Goal: Task Accomplishment & Management: Use online tool/utility

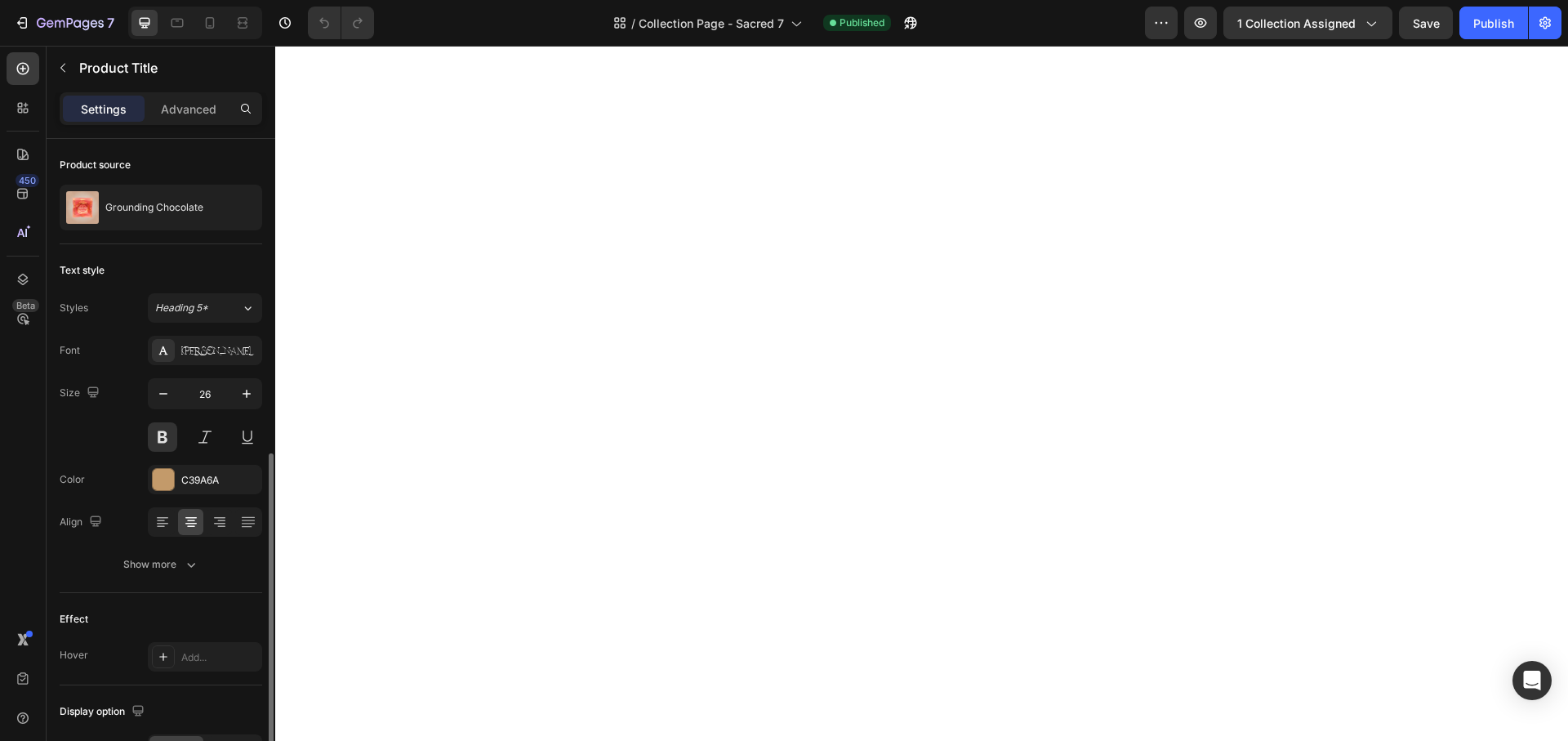
scroll to position [290, 0]
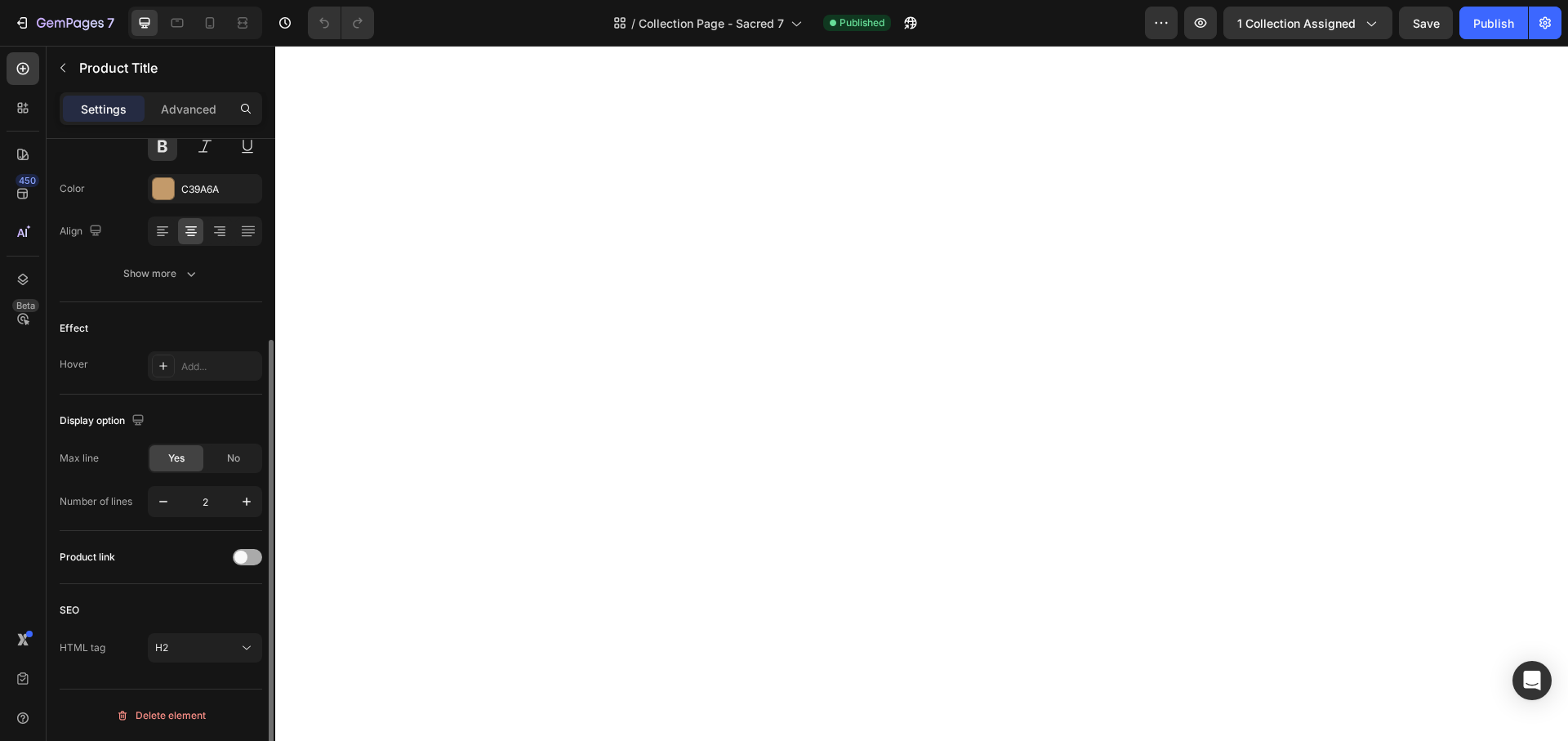
click at [251, 557] on div at bounding box center [247, 557] width 29 height 16
click at [1501, 23] on div "Publish" at bounding box center [1493, 23] width 40 height 17
click at [69, 22] on icon "button" at bounding box center [71, 24] width 67 height 14
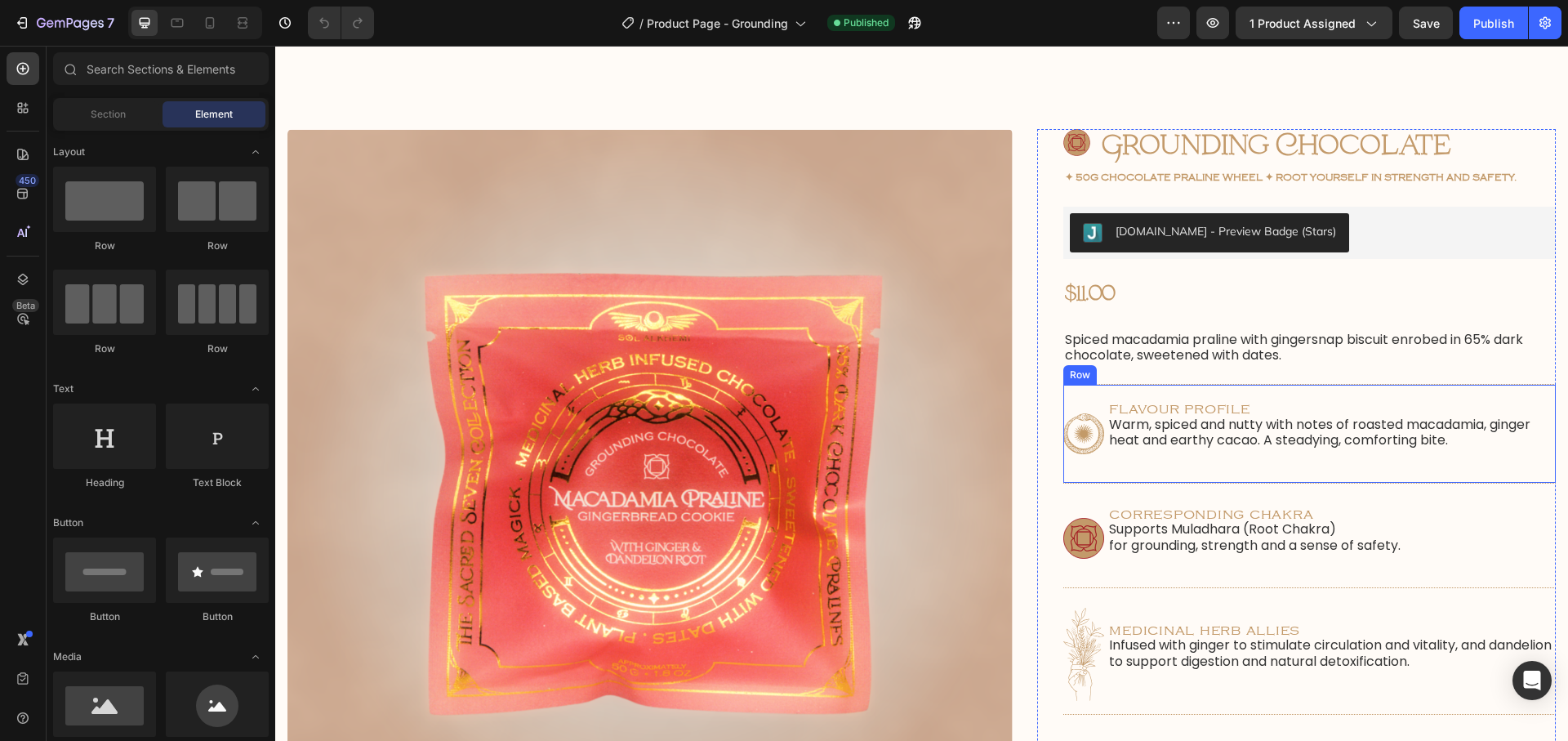
scroll to position [93, 0]
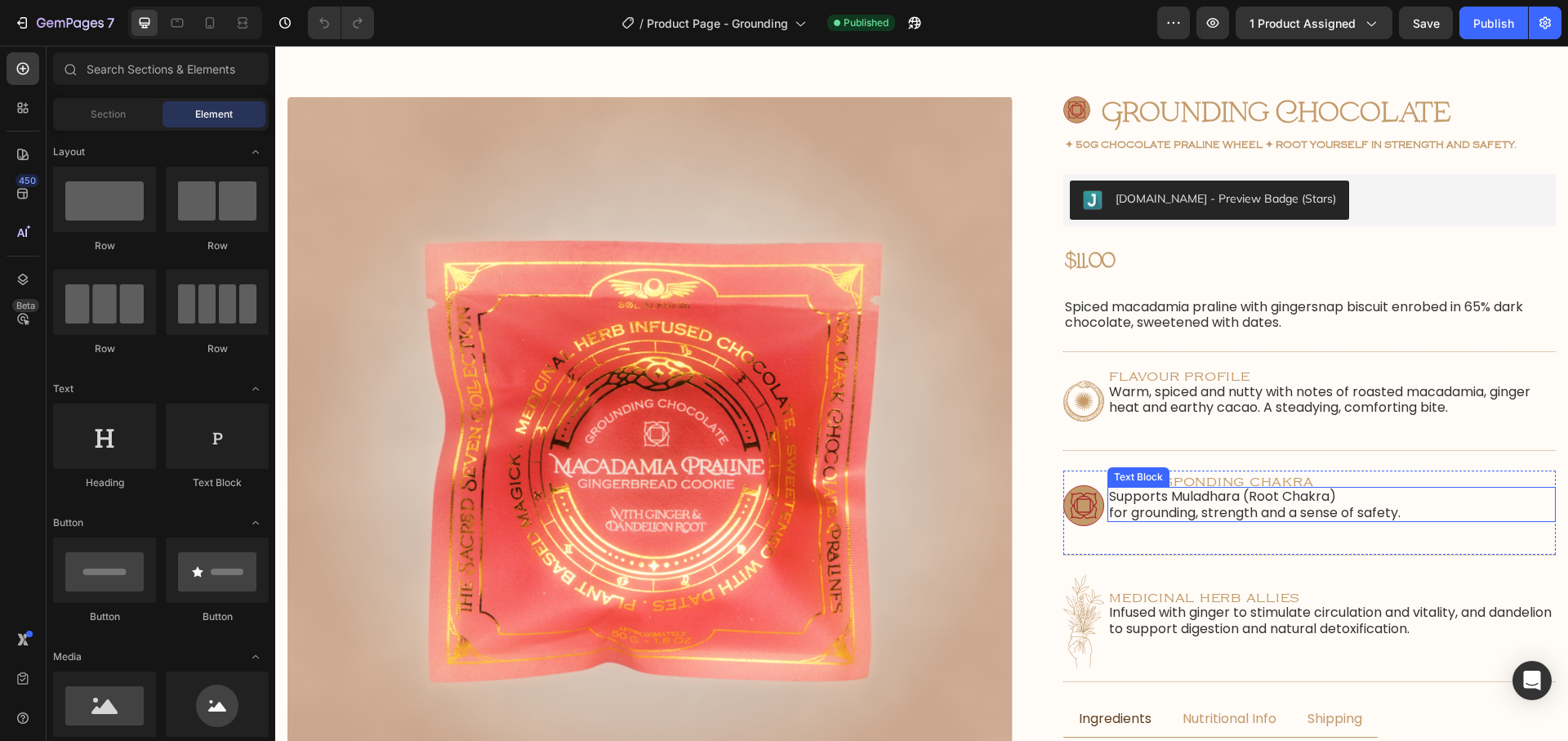
click at [1131, 516] on p "Supports Muladhara (Root Chakra) for grounding, strength and a sense of safety." at bounding box center [1331, 504] width 445 height 31
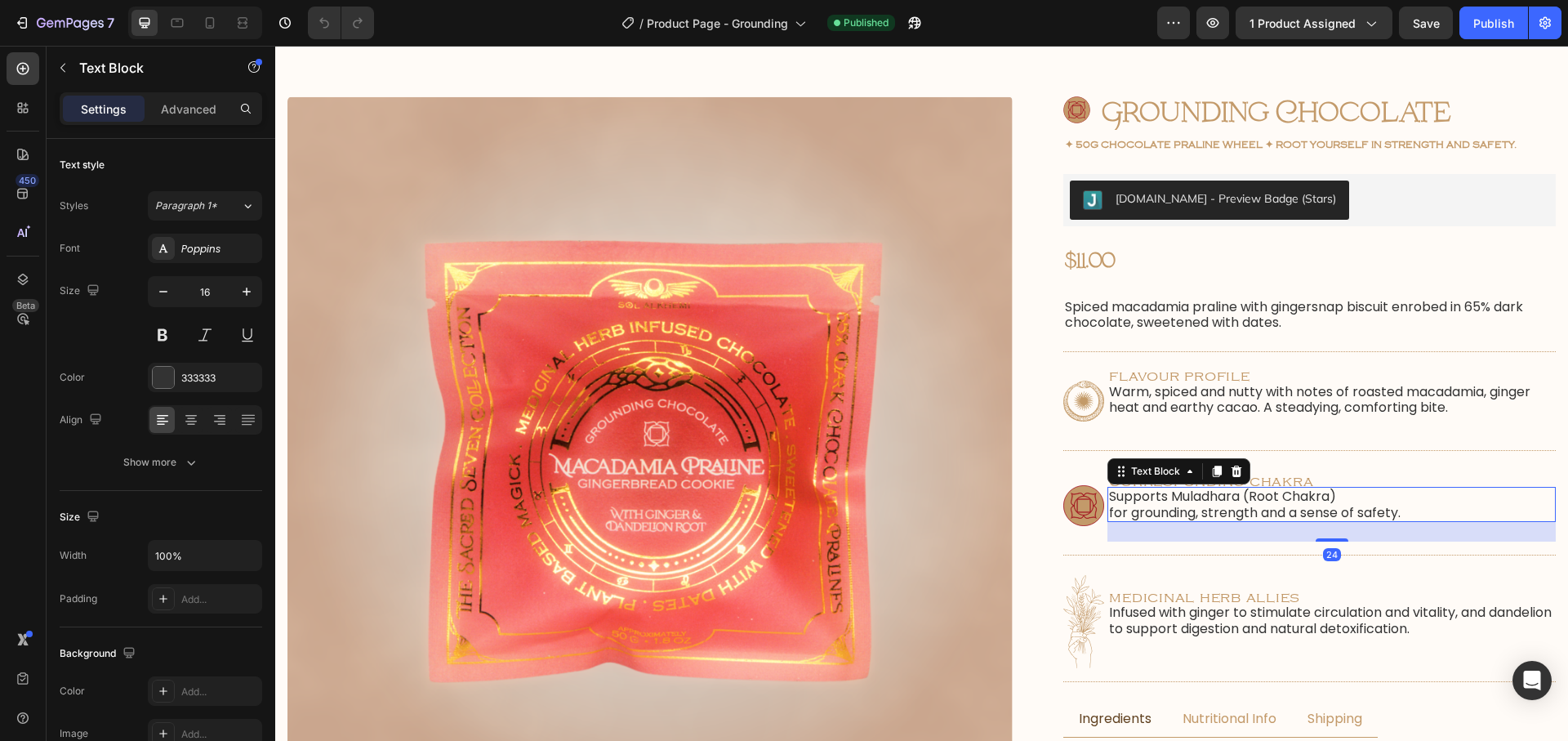
click at [1112, 509] on p "Supports Muladhara (Root Chakra) for grounding, strength and a sense of safety." at bounding box center [1331, 504] width 445 height 31
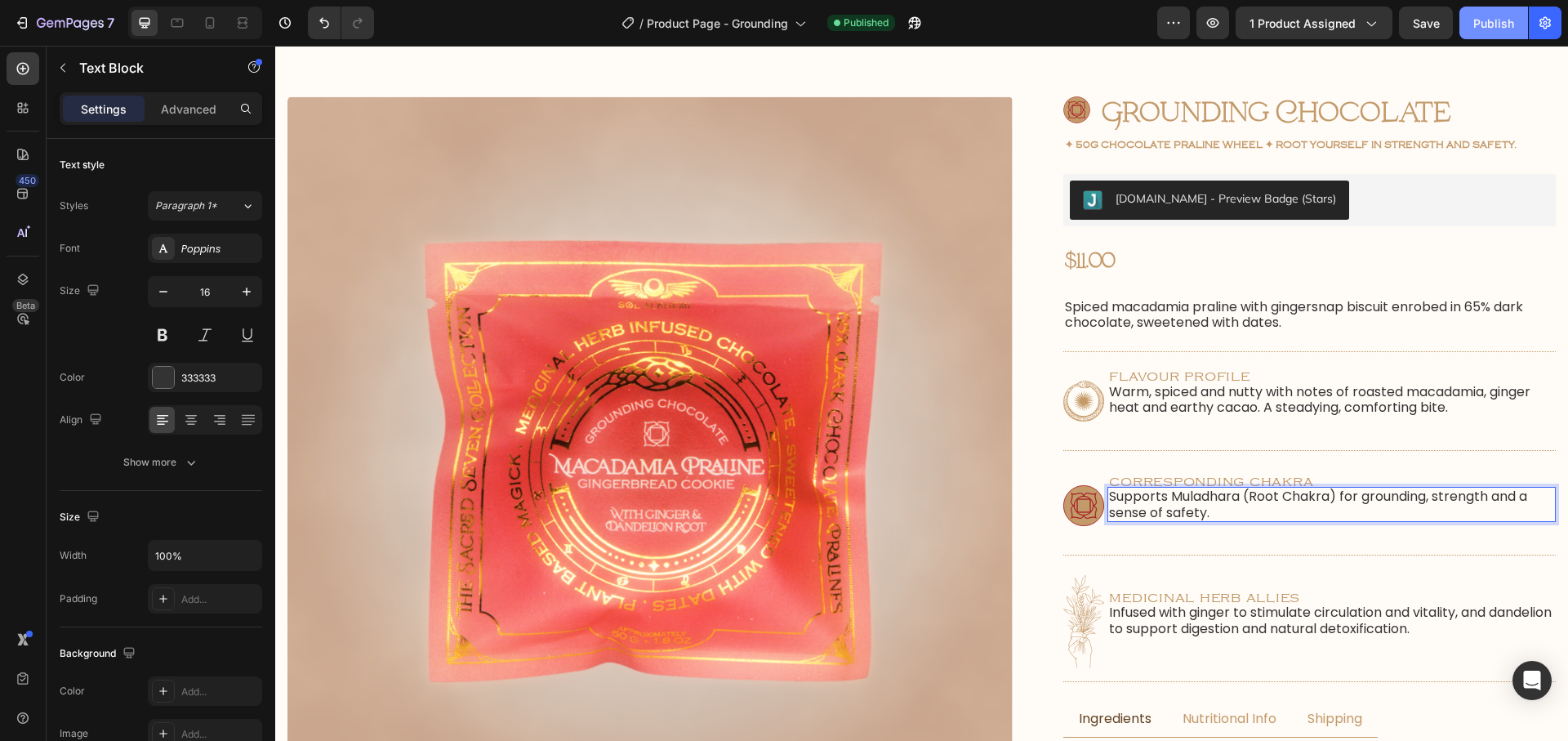
click at [1464, 32] on button "Publish" at bounding box center [1494, 23] width 69 height 33
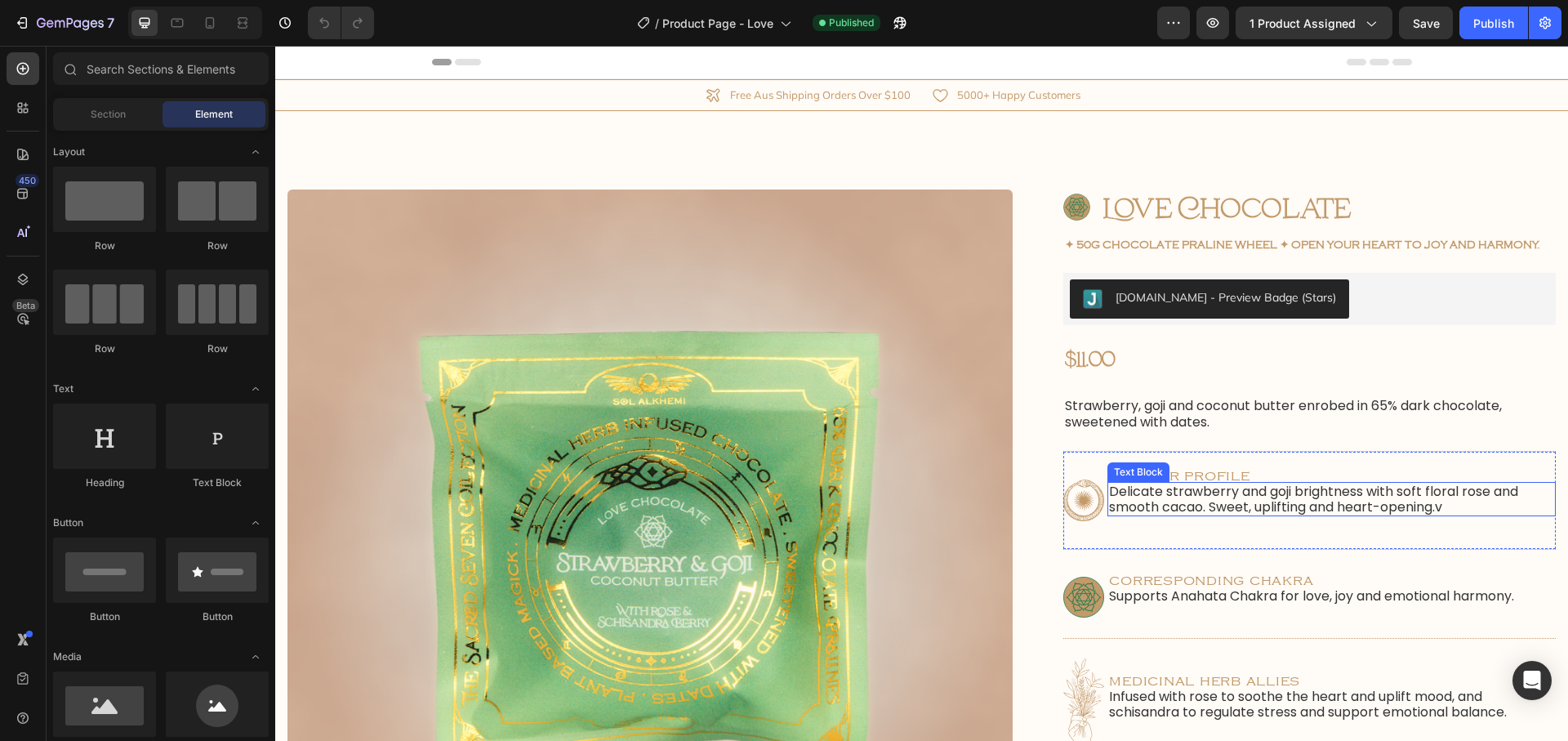
click at [1448, 514] on p "Delicate strawberry and goji brightness with soft floral rose and smooth cacao.…" at bounding box center [1331, 499] width 445 height 31
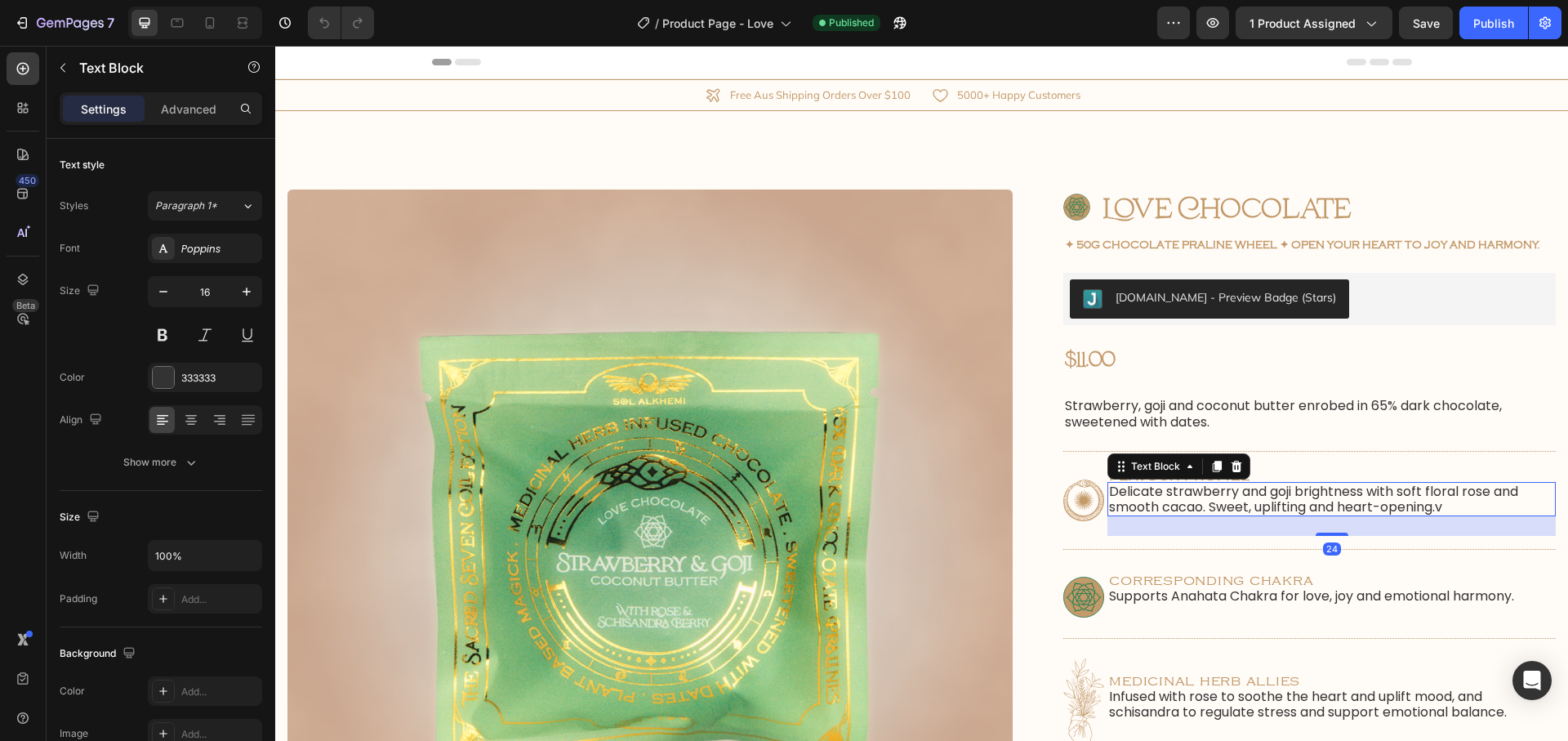
click at [1473, 501] on p "Delicate strawberry and goji brightness with soft floral rose and smooth cacao.…" at bounding box center [1331, 499] width 445 height 31
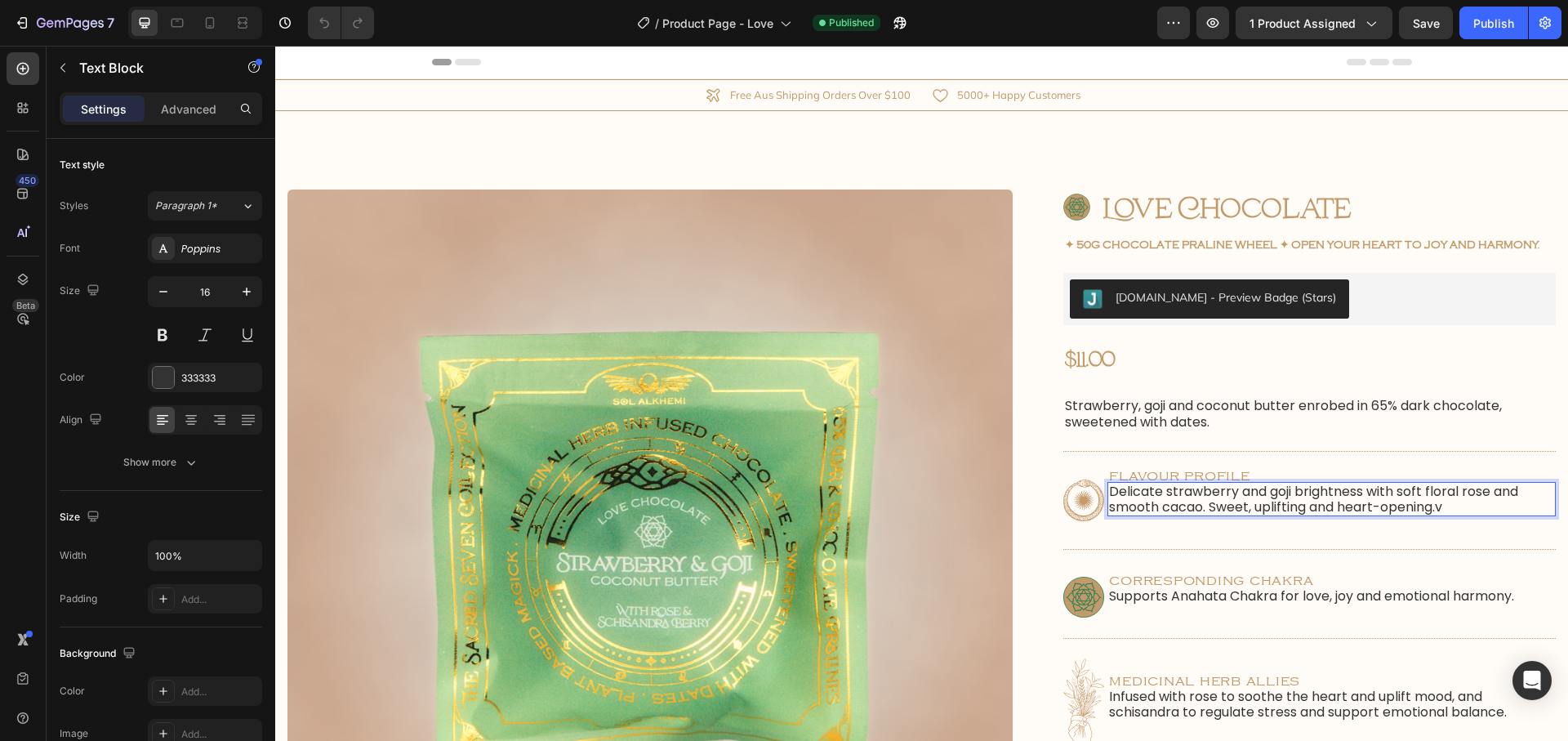
click at [1472, 502] on p "Delicate strawberry and goji brightness with soft floral rose and smooth cacao.…" at bounding box center [1331, 499] width 445 height 31
click at [1508, 14] on button "Publish" at bounding box center [1494, 23] width 69 height 33
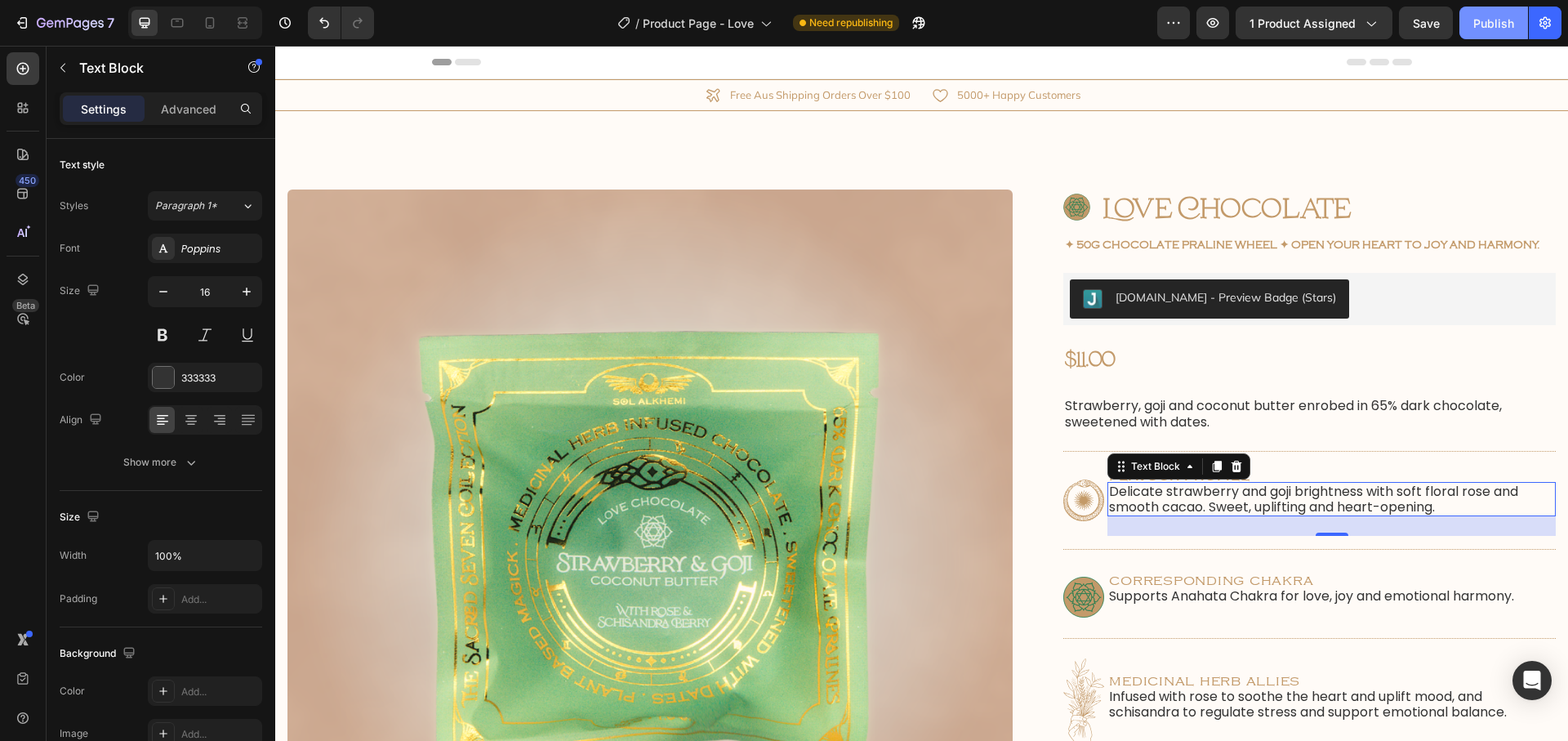
click at [1480, 33] on button "Publish" at bounding box center [1494, 23] width 69 height 33
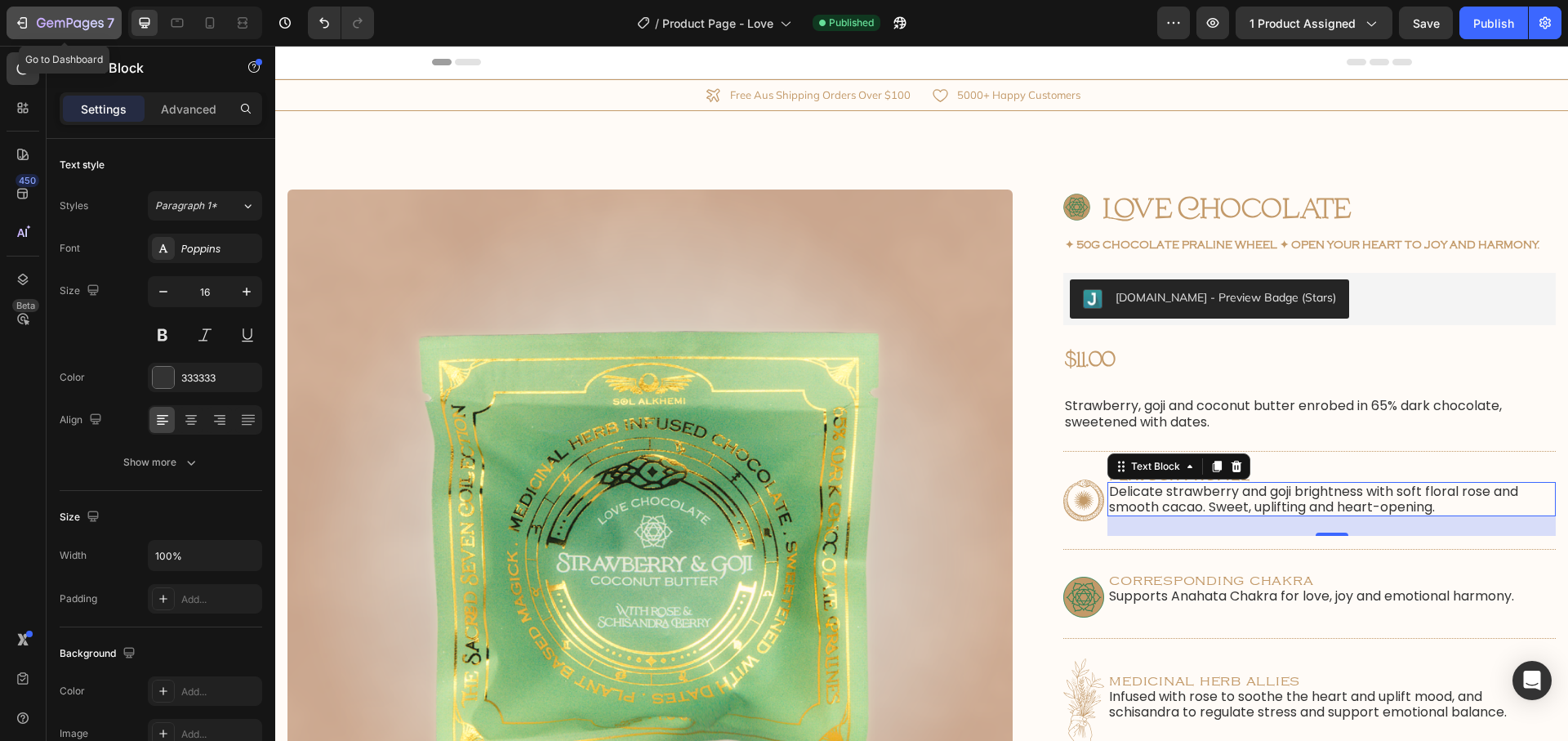
click at [38, 28] on icon "button" at bounding box center [71, 24] width 67 height 14
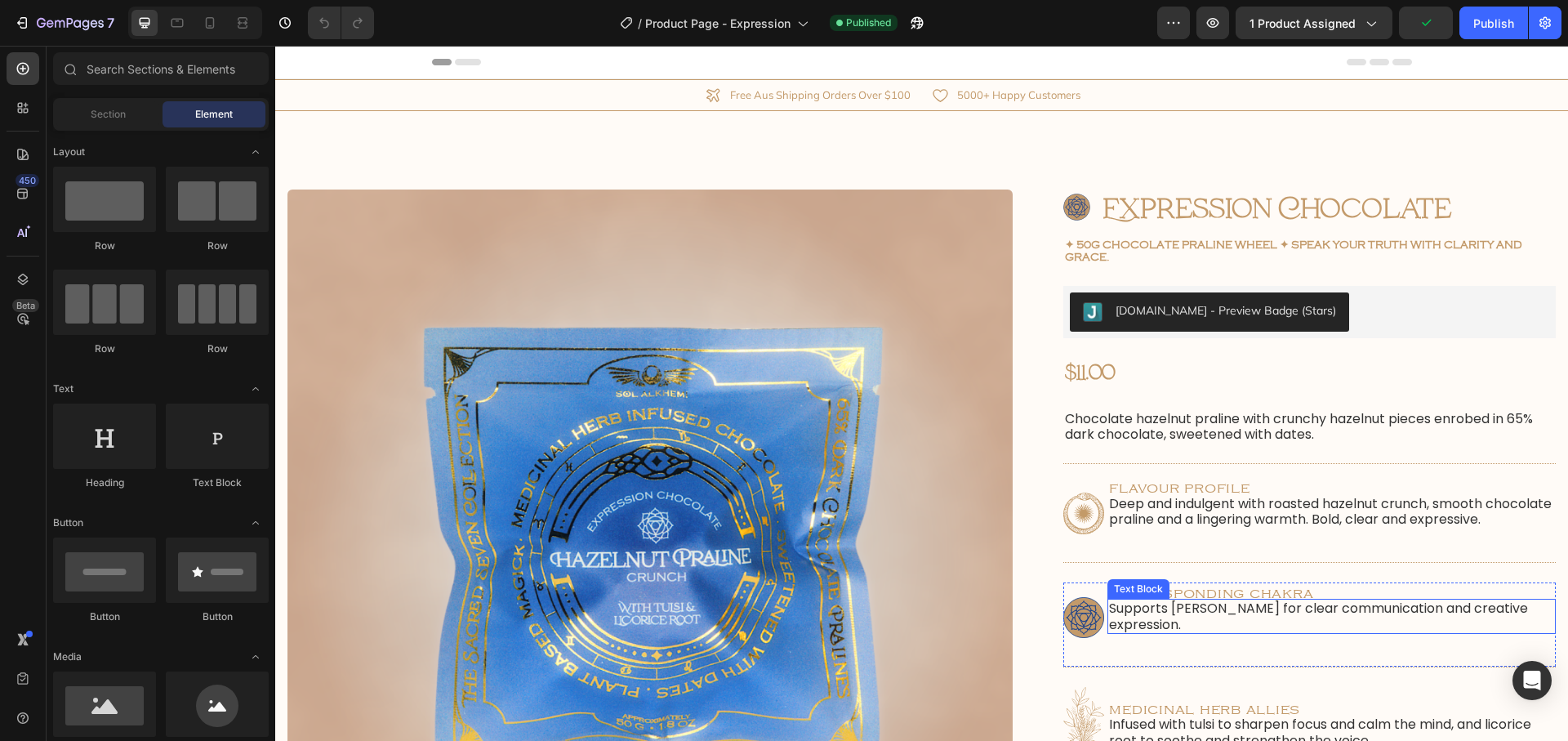
click at [1279, 617] on p "Supports [PERSON_NAME] for clear communication and creative expression." at bounding box center [1331, 616] width 445 height 31
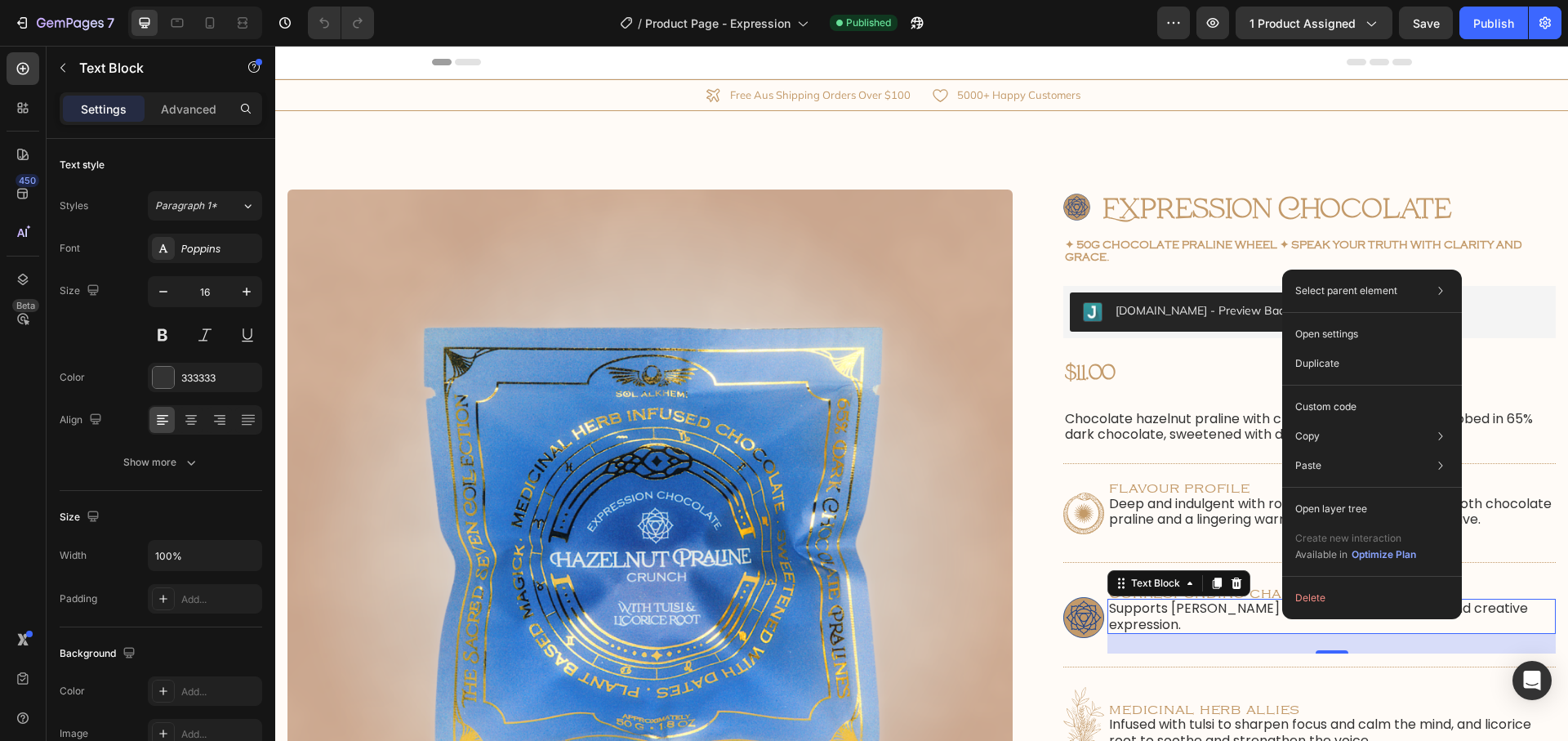
click at [1277, 632] on p "Supports [PERSON_NAME] for clear communication and creative expression." at bounding box center [1331, 616] width 445 height 31
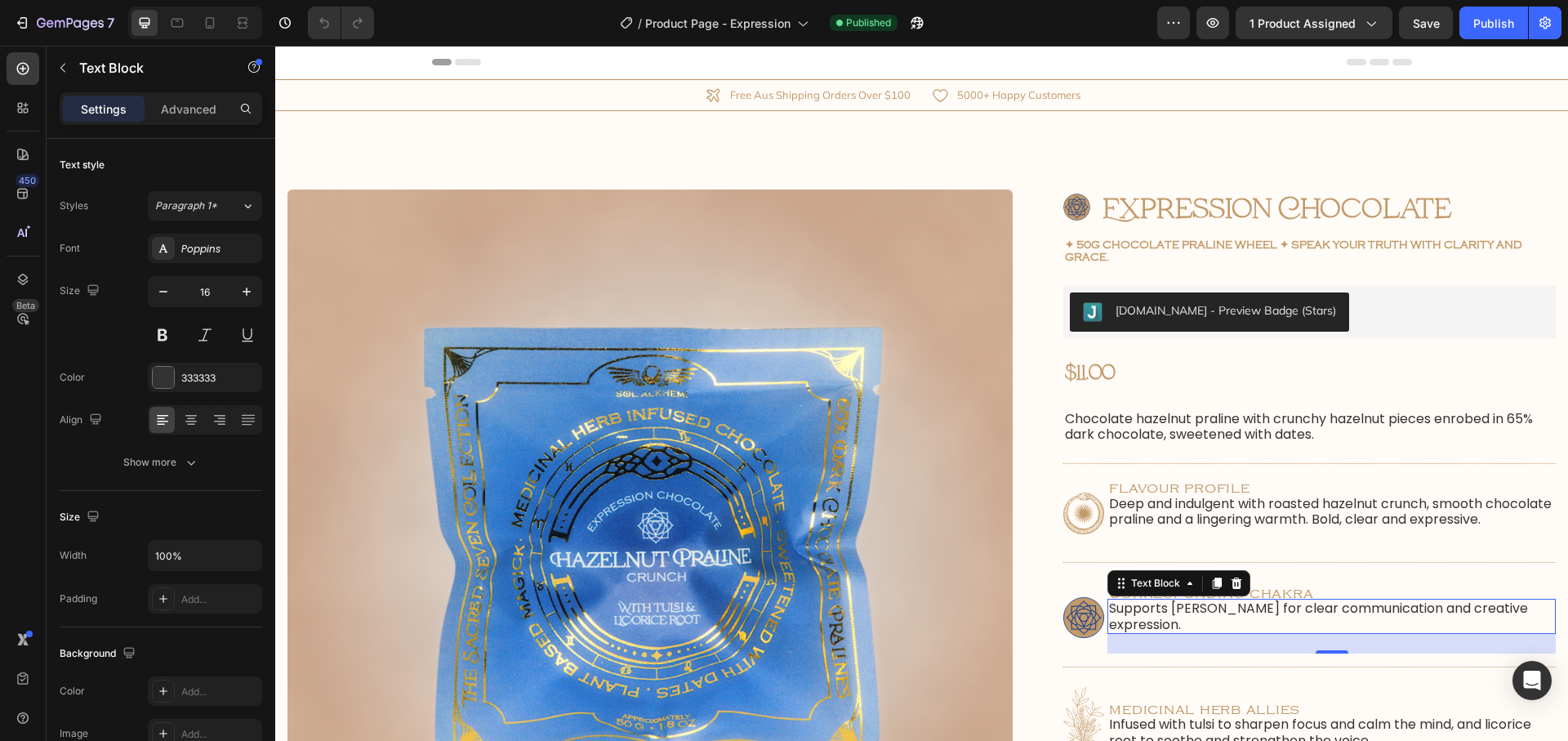
click at [1242, 626] on p "Supports Vishuddha Chakra for clear communication and creative expression." at bounding box center [1331, 616] width 445 height 31
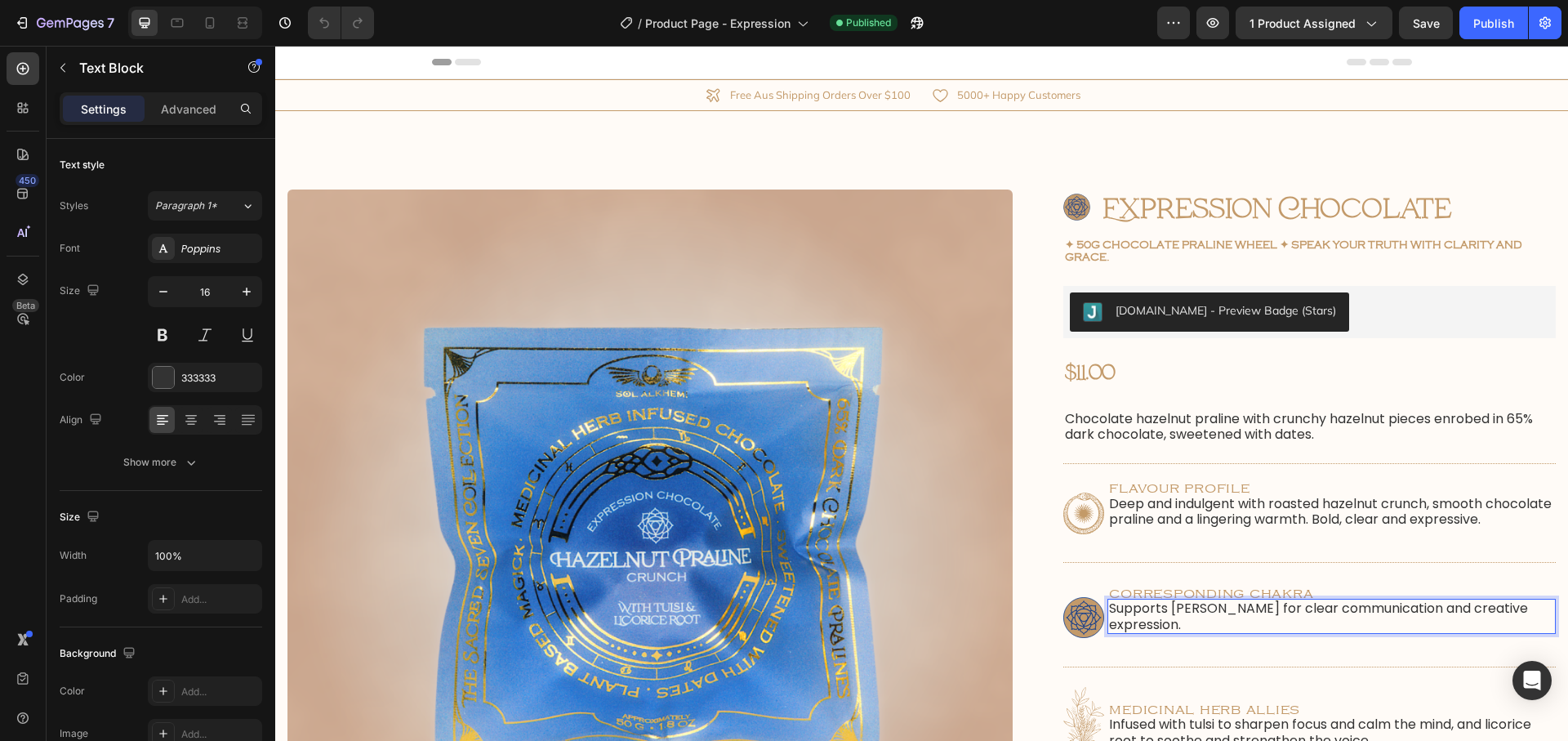
click at [1249, 626] on p "Supports Vishuddha Chakra for clear communication and creative expression." at bounding box center [1331, 616] width 445 height 31
click at [1472, 24] on button "Publish" at bounding box center [1494, 23] width 69 height 33
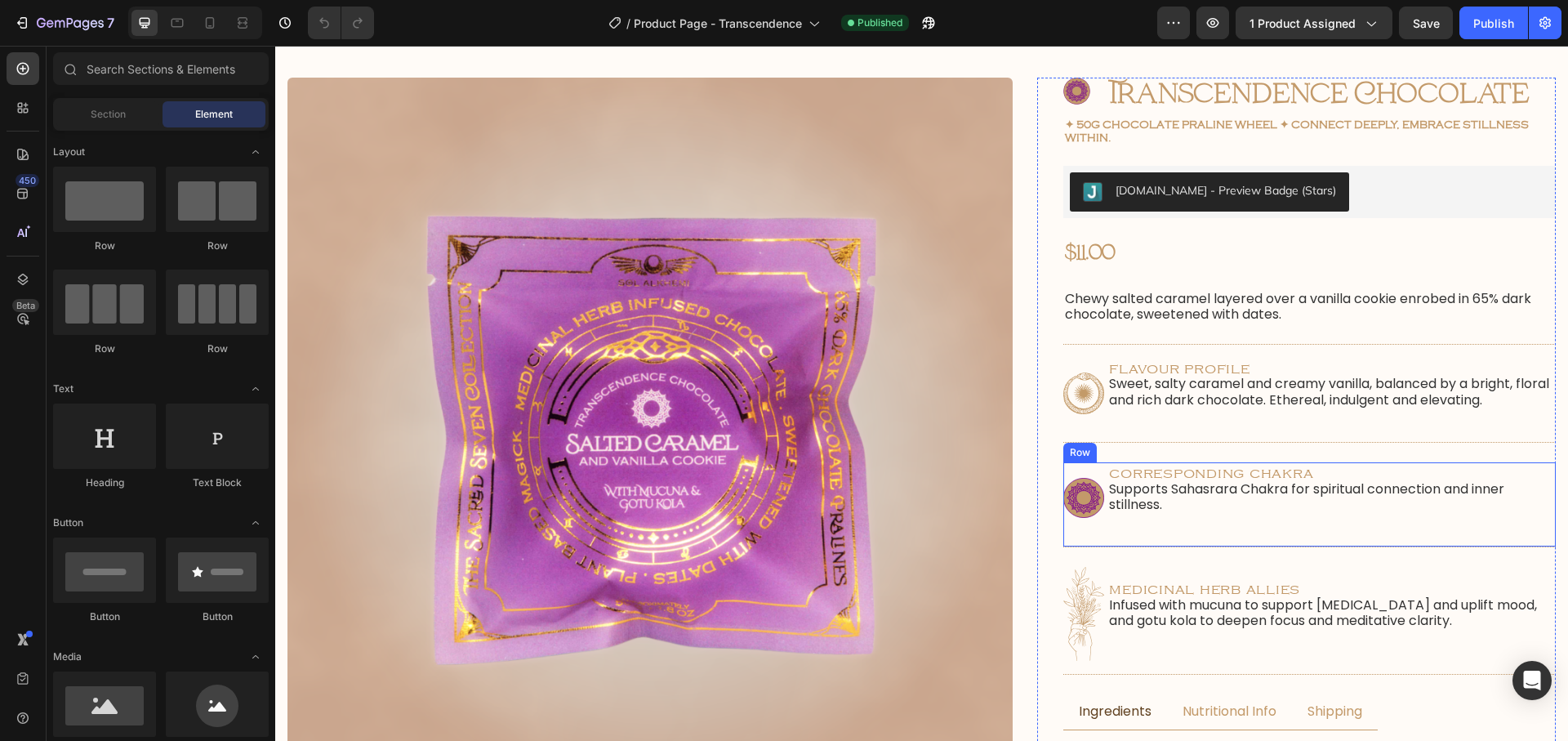
scroll to position [186, 0]
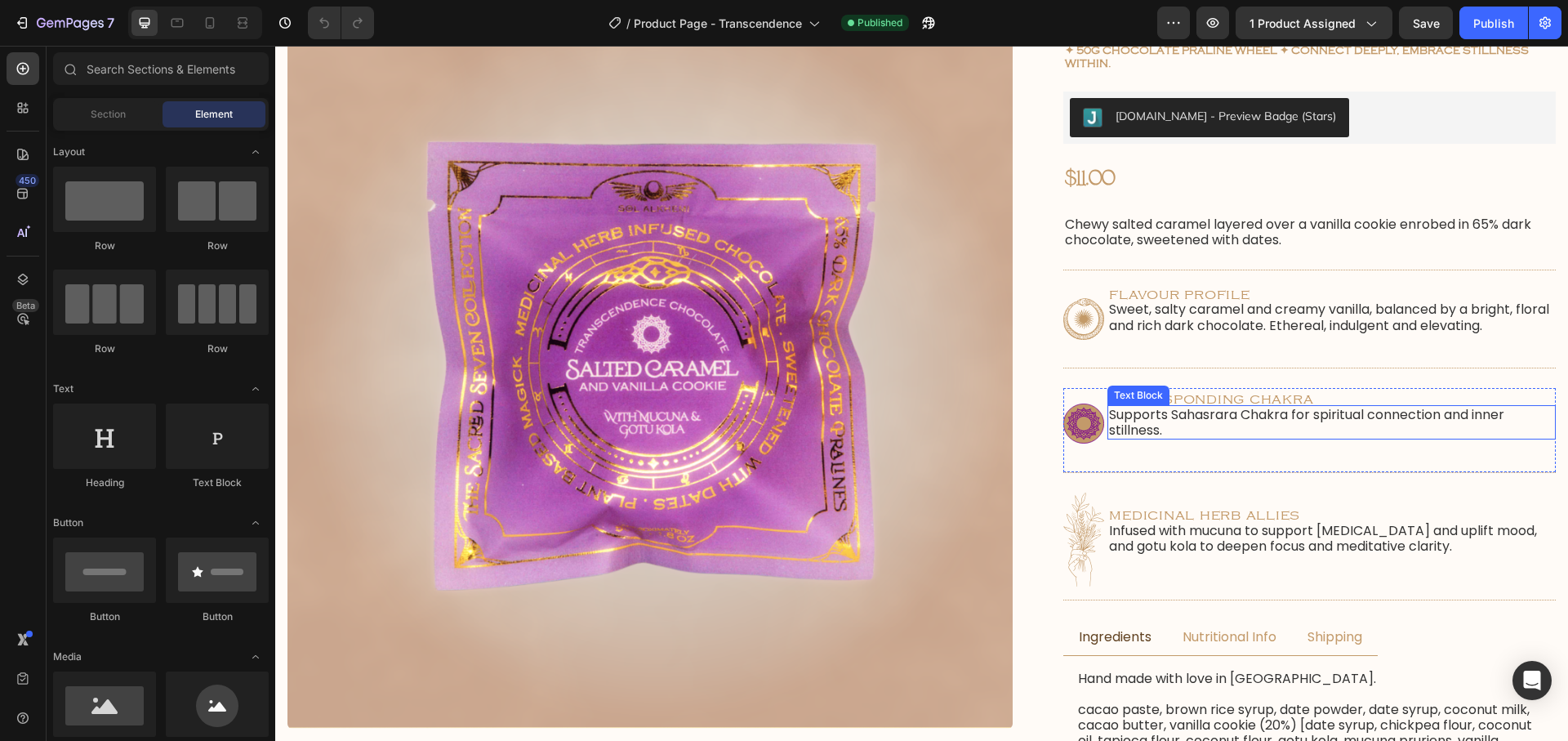
click at [1212, 415] on p "Supports Sahasrara Chakra for spiritual connection and inner stillness." at bounding box center [1331, 422] width 445 height 31
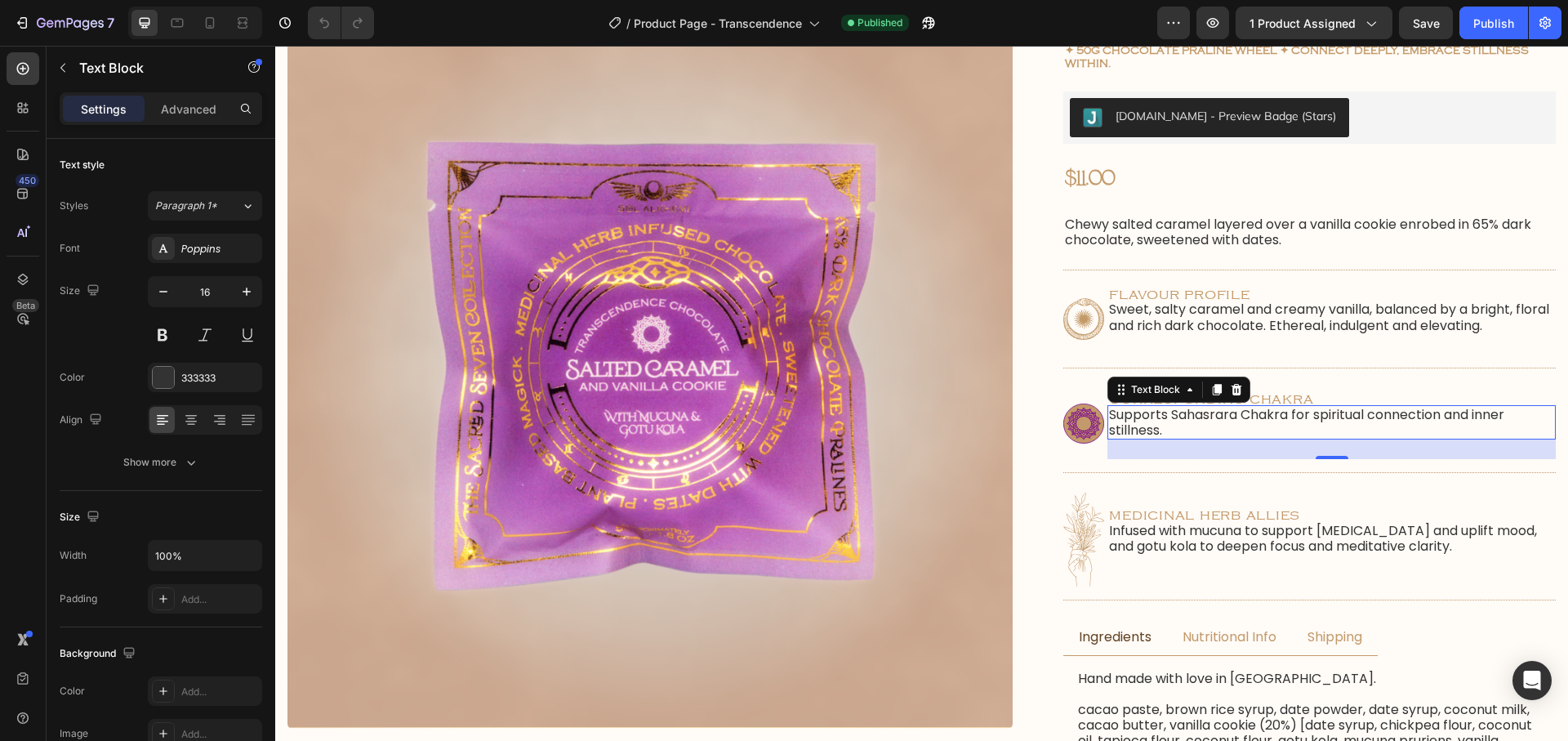
click at [1273, 422] on p "Supports Sahasrara Chakra for spiritual connection and inner stillness." at bounding box center [1331, 422] width 445 height 31
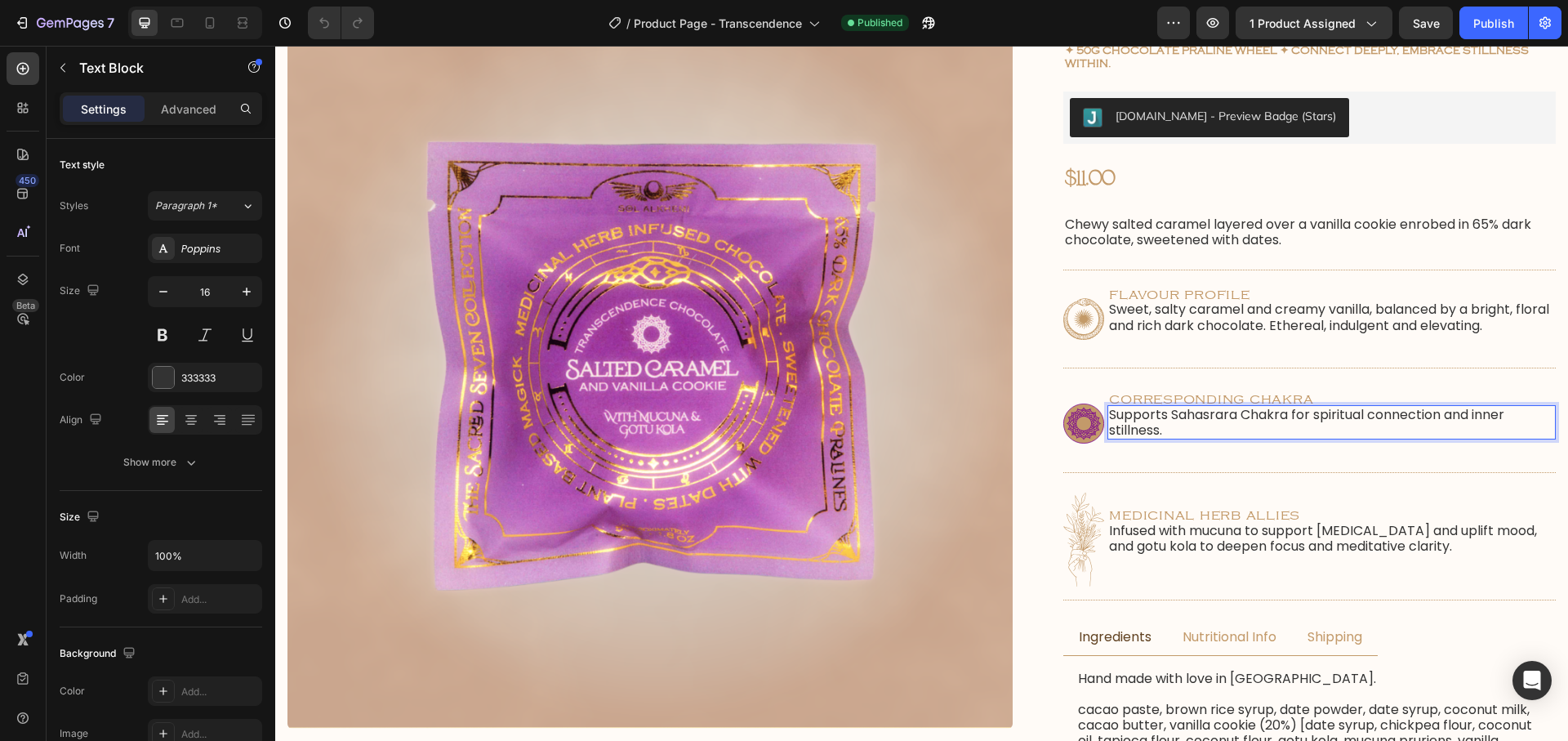
click at [1245, 419] on p "Supports Sahasrara Chakra for spiritual connection and inner stillness." at bounding box center [1331, 422] width 445 height 31
click at [1484, 16] on div "Publish" at bounding box center [1493, 23] width 40 height 17
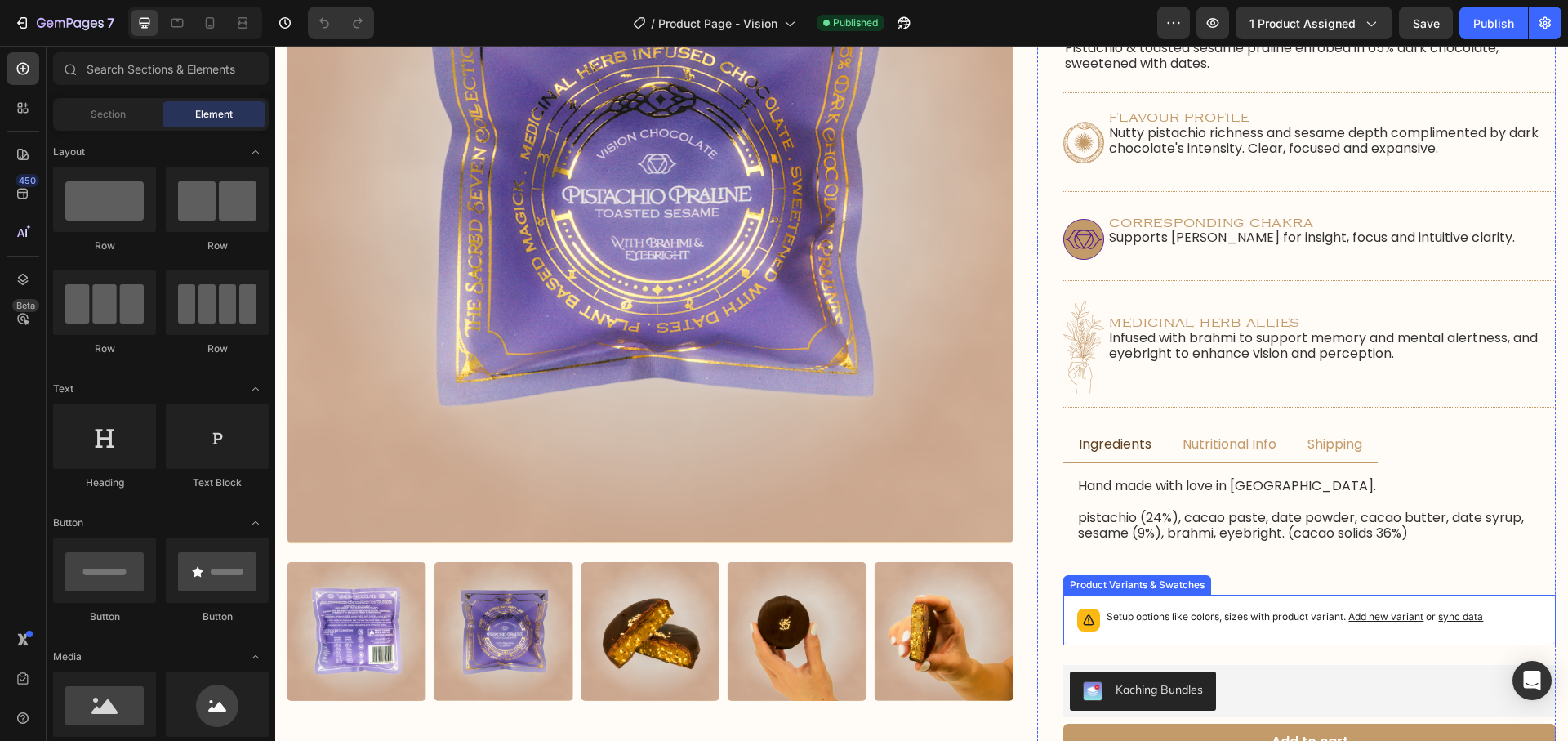
scroll to position [372, 0]
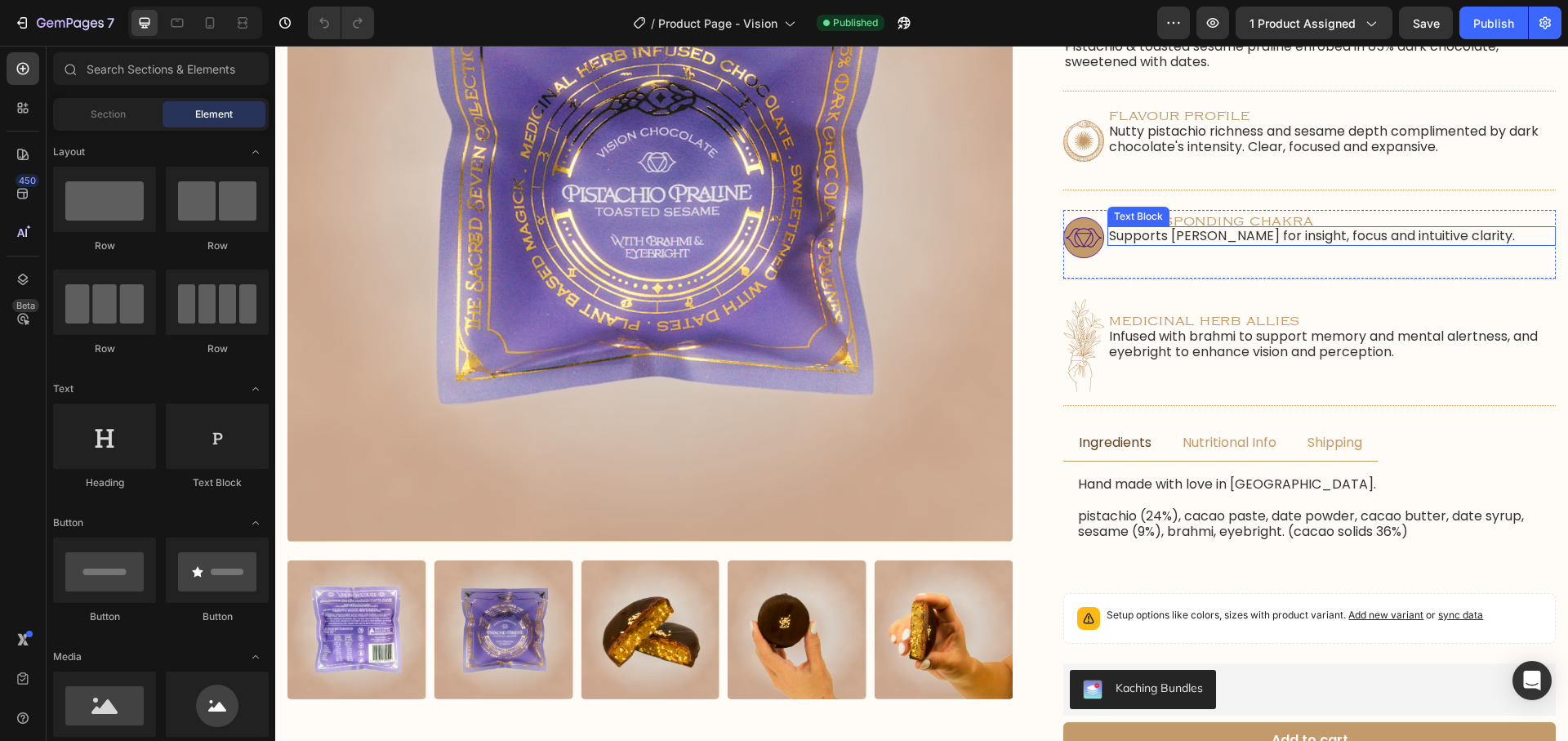
click at [1288, 240] on p "Supports Ajna Chakra for insight, focus and intuitive clarity." at bounding box center [1331, 235] width 445 height 16
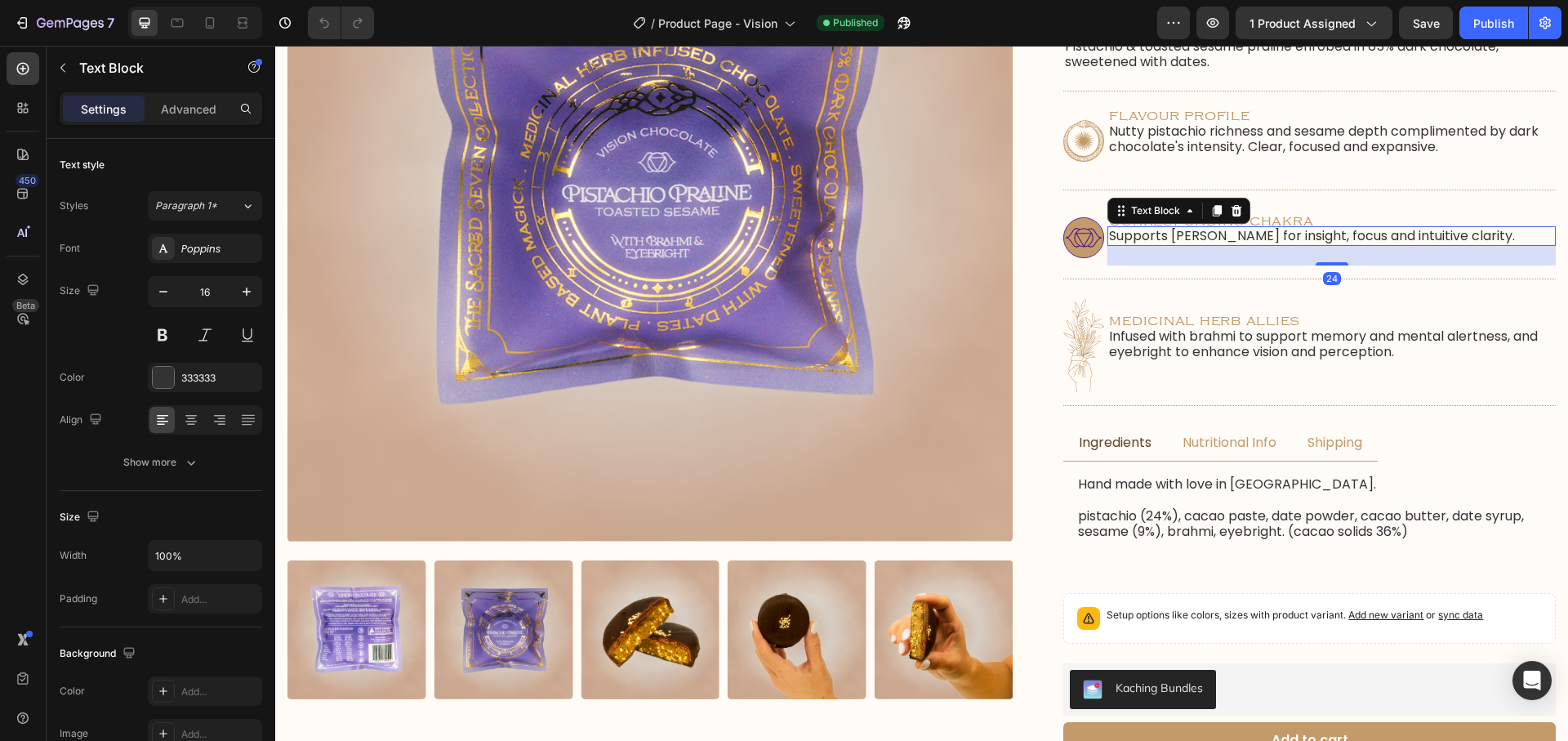
click at [1175, 246] on div "24" at bounding box center [1331, 255] width 448 height 20
drag, startPoint x: 1184, startPoint y: 240, endPoint x: 1202, endPoint y: 240, distance: 18.0
click at [1186, 240] on p "Supports Ajna Chakra for insight, focus and intuitive clarity." at bounding box center [1331, 235] width 445 height 16
click at [1199, 238] on p "Supports Ajna Chakra for insight, focus and intuitive clarity." at bounding box center [1331, 235] width 445 height 16
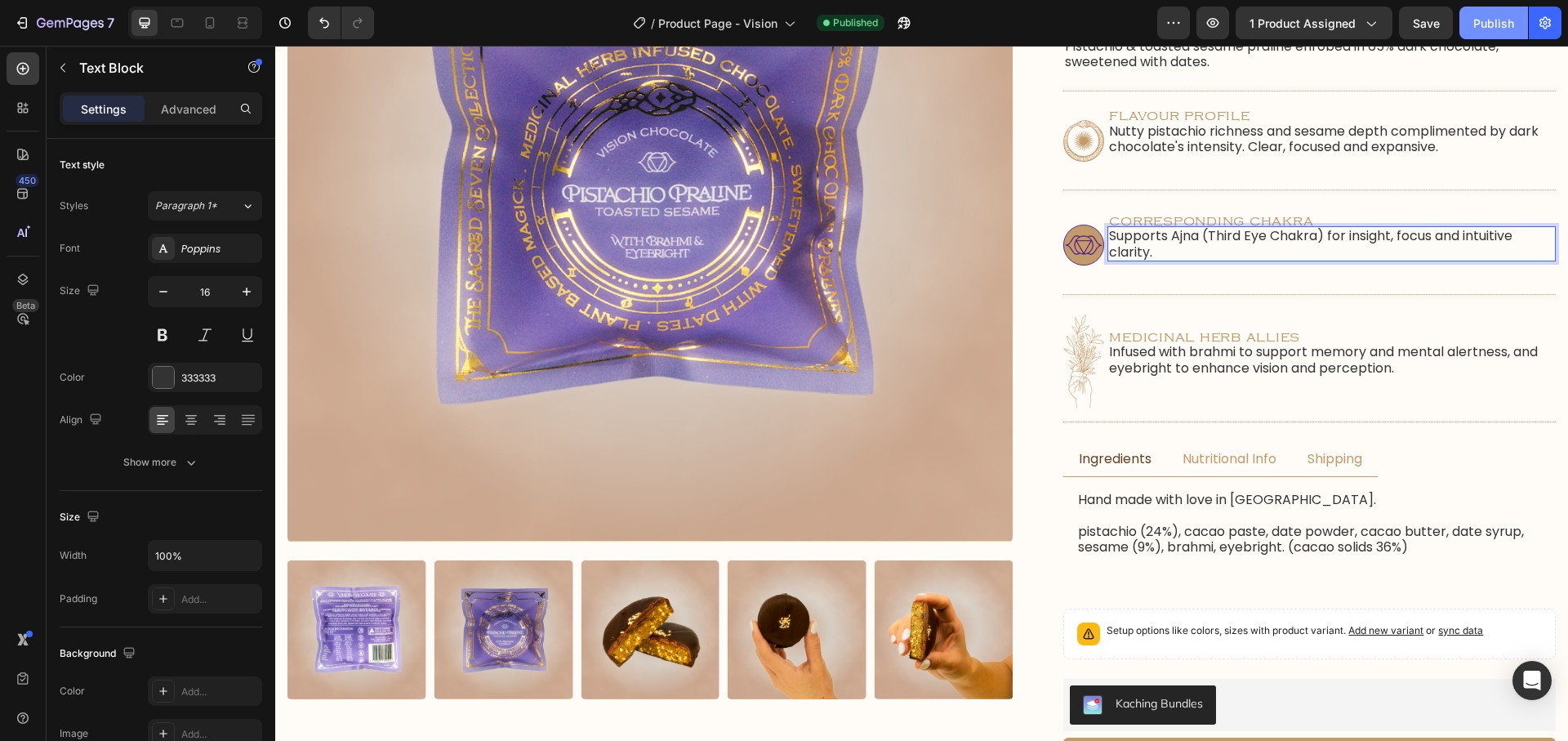
click at [1488, 29] on div "Publish" at bounding box center [1493, 23] width 40 height 17
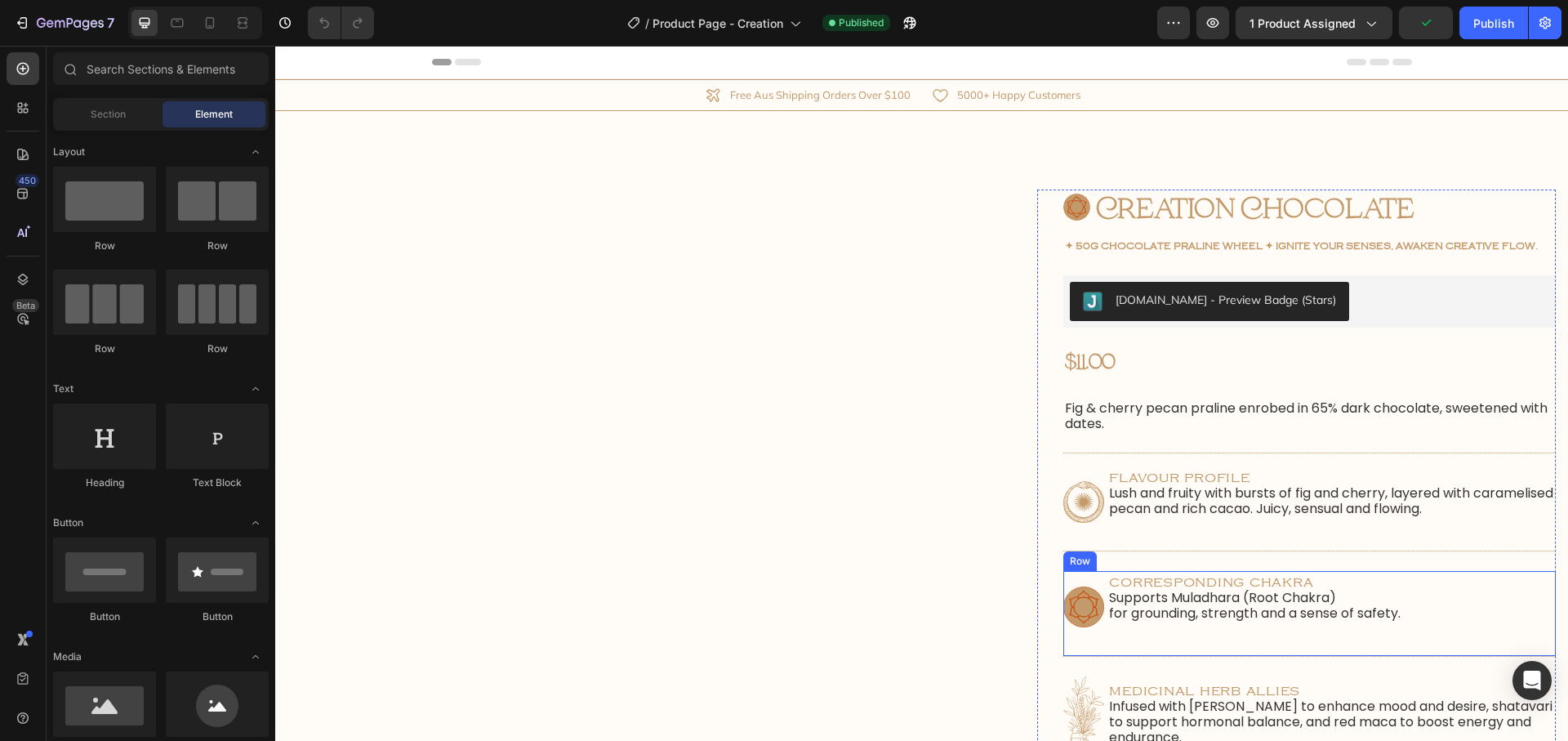
scroll to position [93, 0]
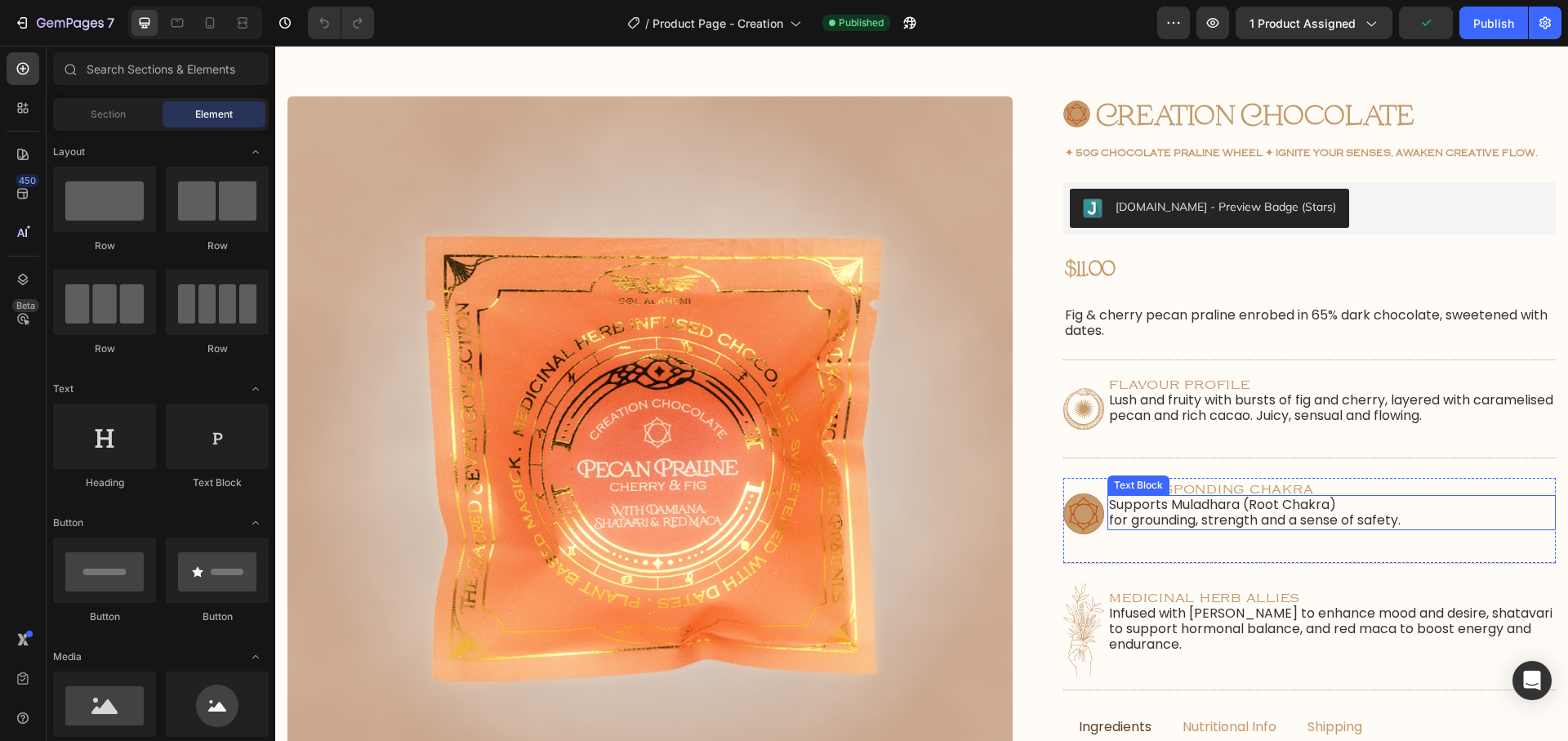
click at [1116, 522] on p "Supports Muladhara (Root Chakra) for grounding, strength and a sense of safety." at bounding box center [1331, 512] width 445 height 31
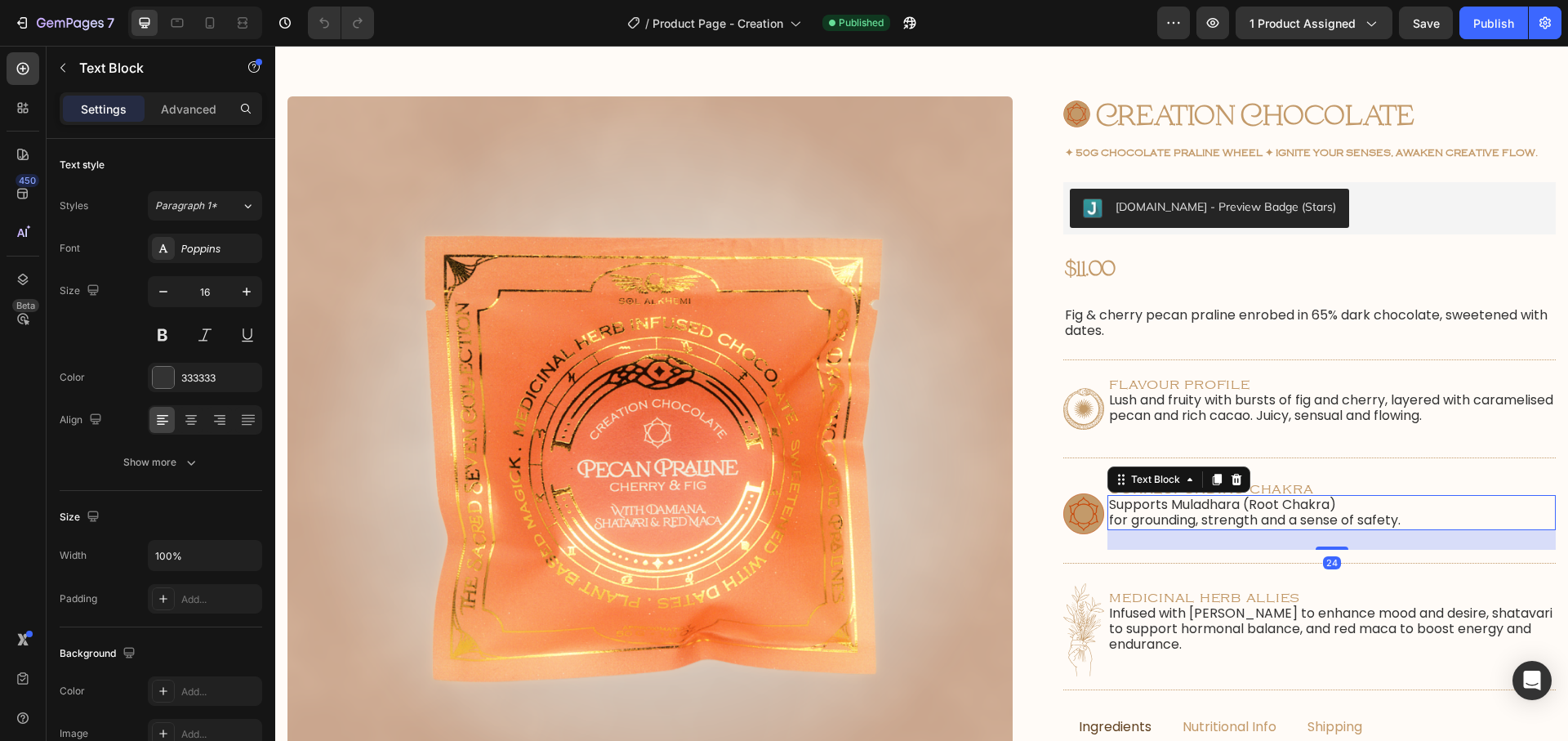
click at [1116, 523] on p "Supports Muladhara (Root Chakra) for grounding, strength and a sense of safety." at bounding box center [1331, 512] width 445 height 31
click at [1186, 500] on p "Supports Muladhara (Root Chakra)for grounding, strength and a sense of safety." at bounding box center [1331, 512] width 445 height 31
click at [1224, 511] on p "Supports Muladhara (Root Chakra)for grounding, strength and a sense of safety." at bounding box center [1331, 512] width 445 height 31
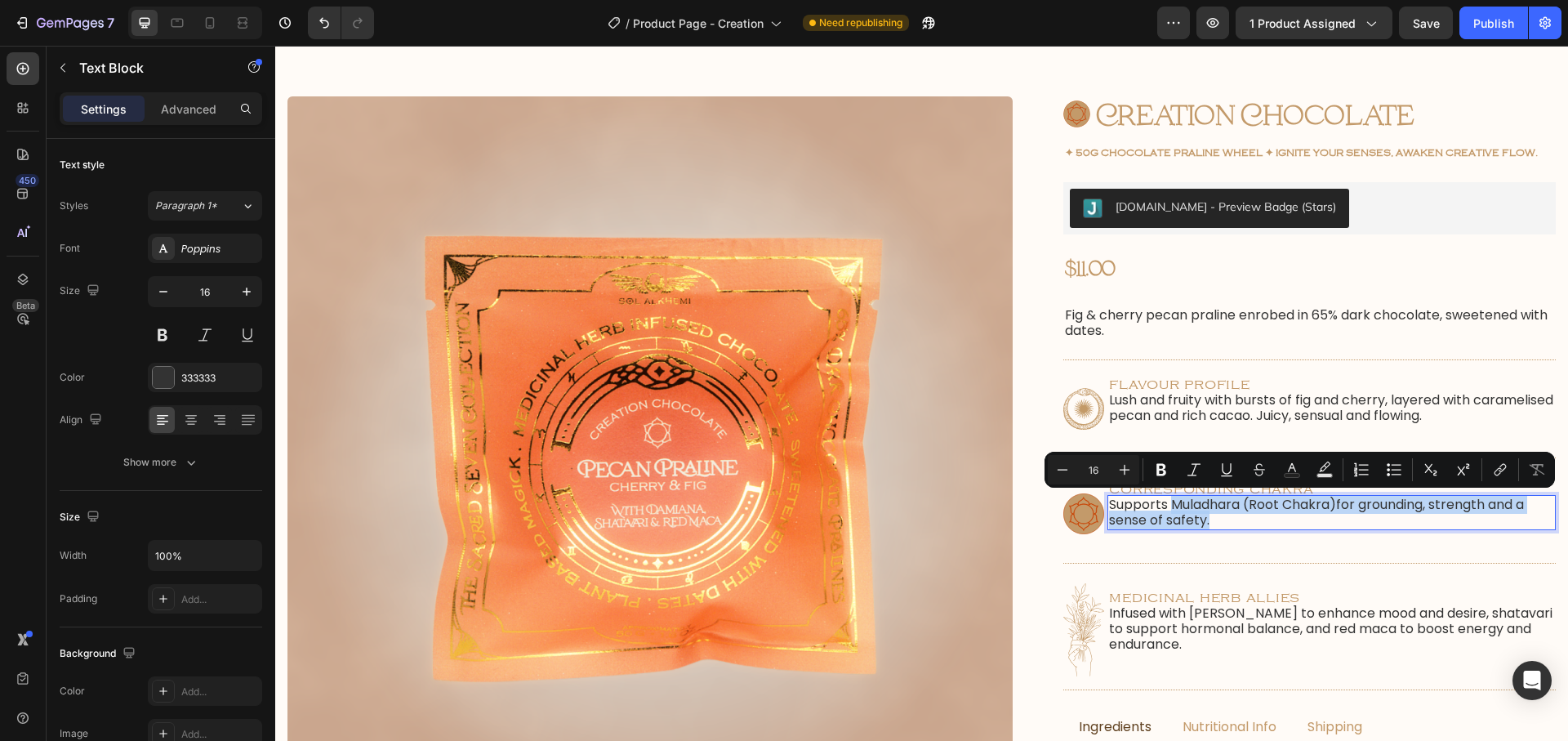
drag, startPoint x: 1171, startPoint y: 503, endPoint x: 1229, endPoint y: 530, distance: 64.0
click at [1229, 529] on div "Supports Muladhara (Root Chakra)for grounding, strength and a sense of safety." at bounding box center [1331, 512] width 448 height 34
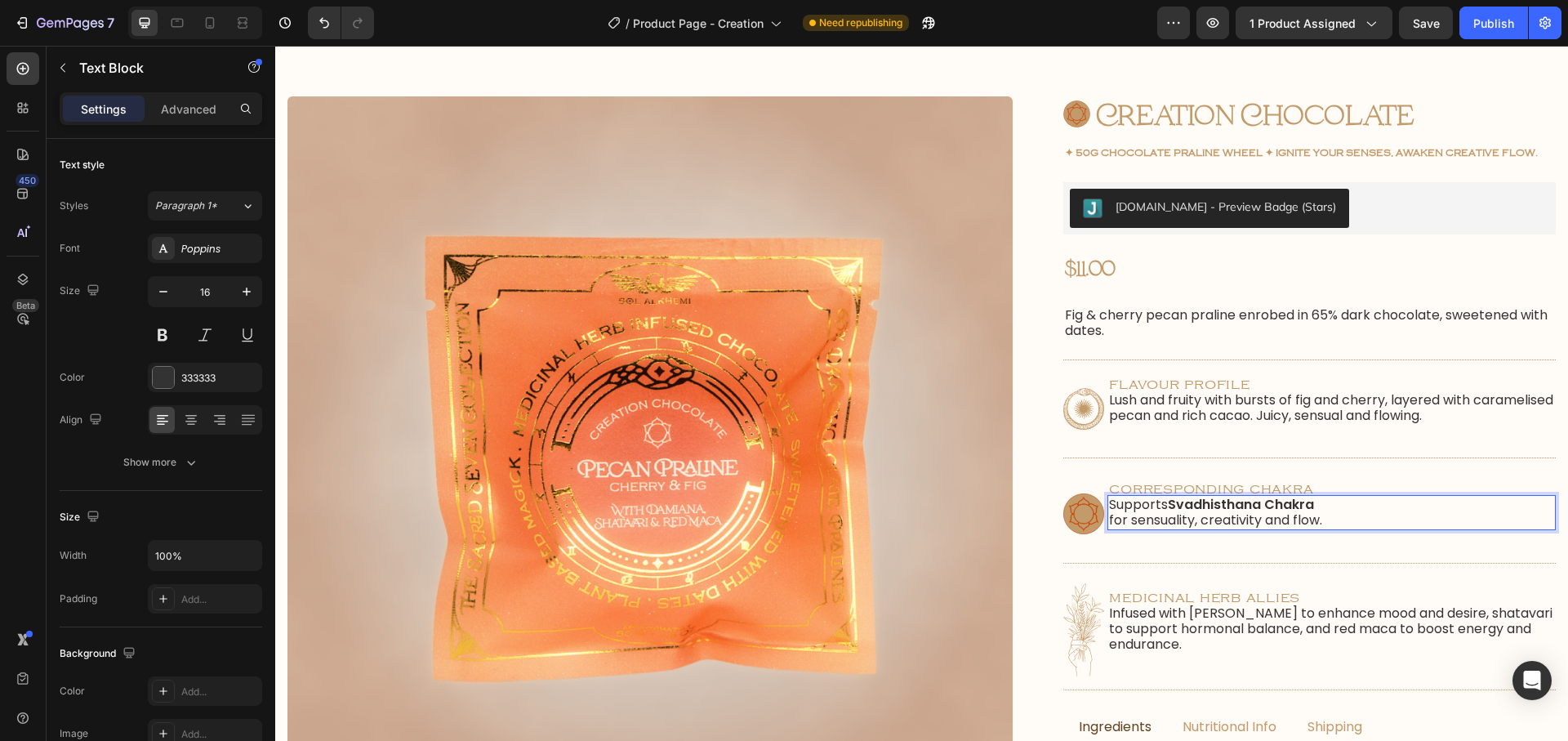
click at [1115, 516] on p "Supports Svadhisthana Chakra for sensuality, creativity and flow." at bounding box center [1331, 512] width 445 height 31
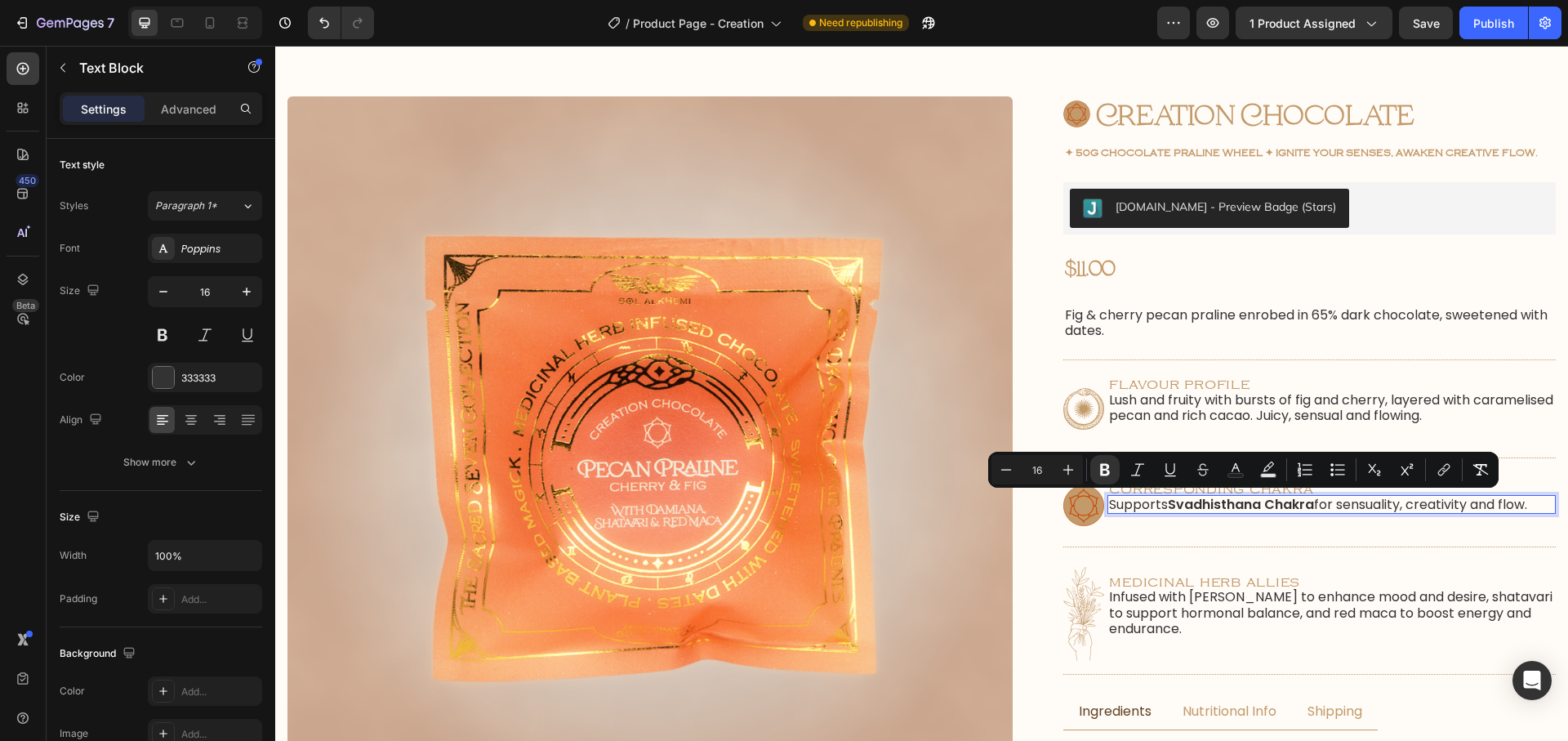
drag, startPoint x: 1171, startPoint y: 508, endPoint x: 1314, endPoint y: 509, distance: 143.0
click at [1314, 509] on p "Supports Svadhisthana Chakra for sensuality, creativity and flow." at bounding box center [1331, 504] width 445 height 16
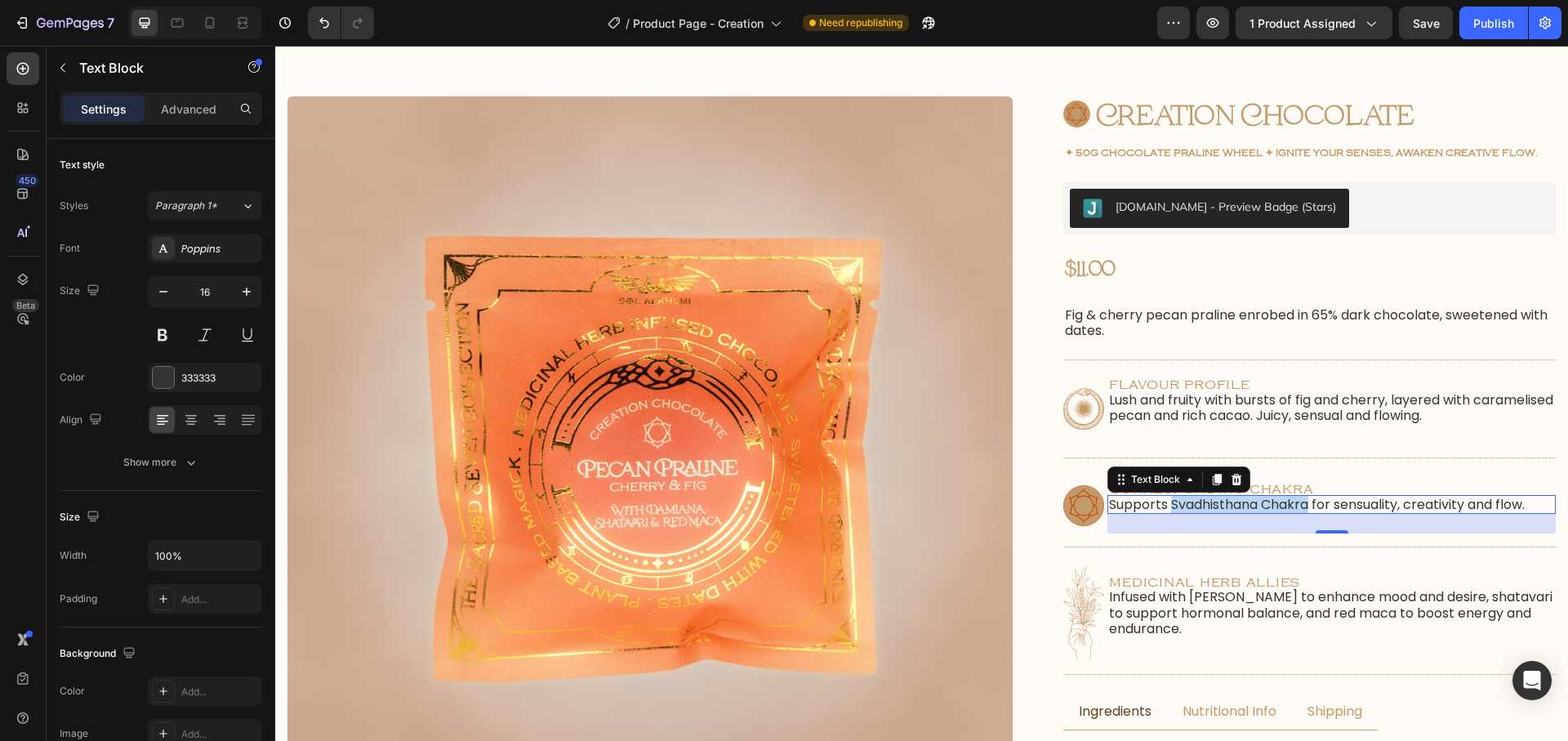
drag, startPoint x: 1249, startPoint y: 510, endPoint x: 1273, endPoint y: 499, distance: 26.4
click at [1249, 510] on p "Supports Svadhisthana Chakra for sensuality, creativity and flow." at bounding box center [1331, 504] width 445 height 16
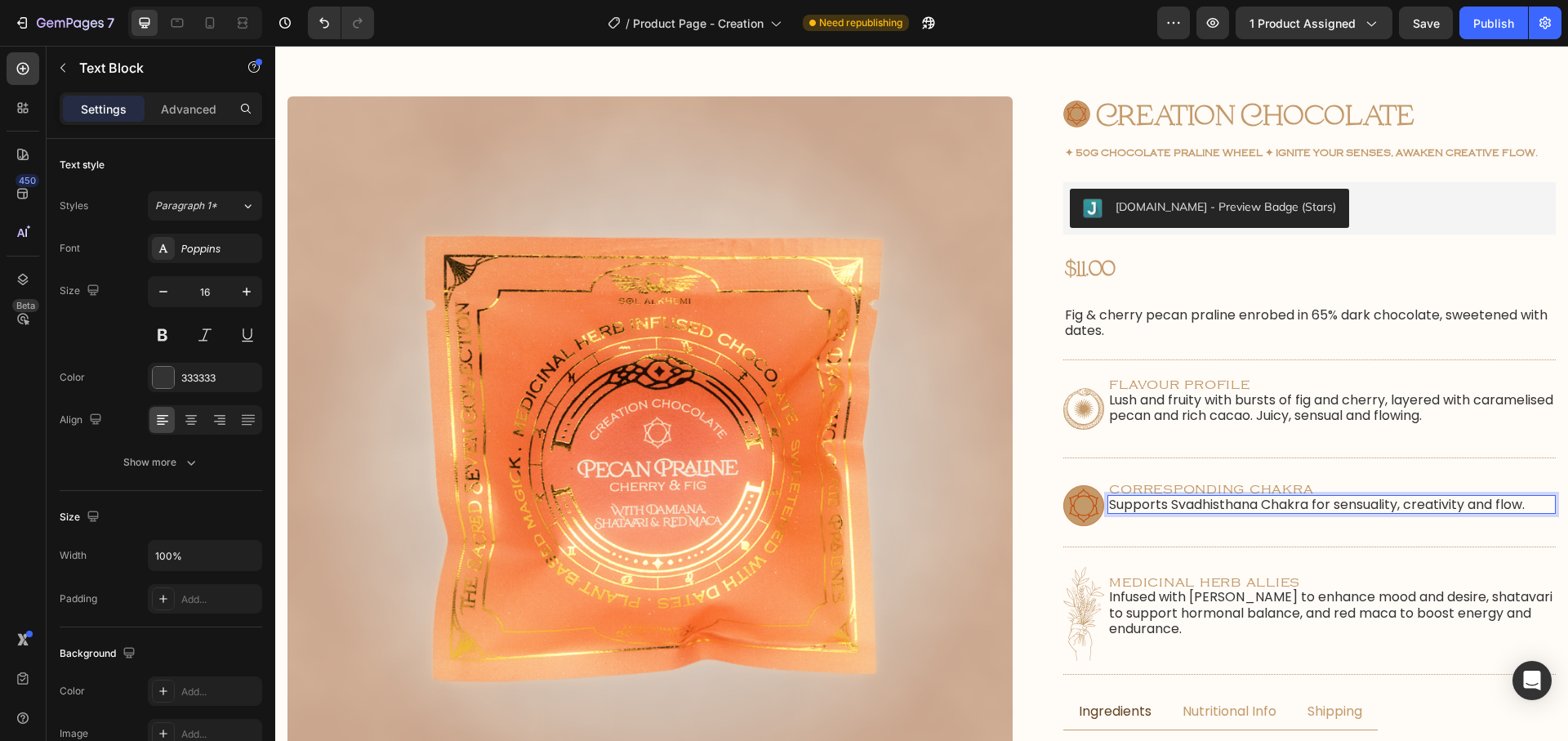
click at [1266, 512] on p "Supports Svadhisthana Chakra for sensuality, creativity and flow." at bounding box center [1331, 504] width 445 height 16
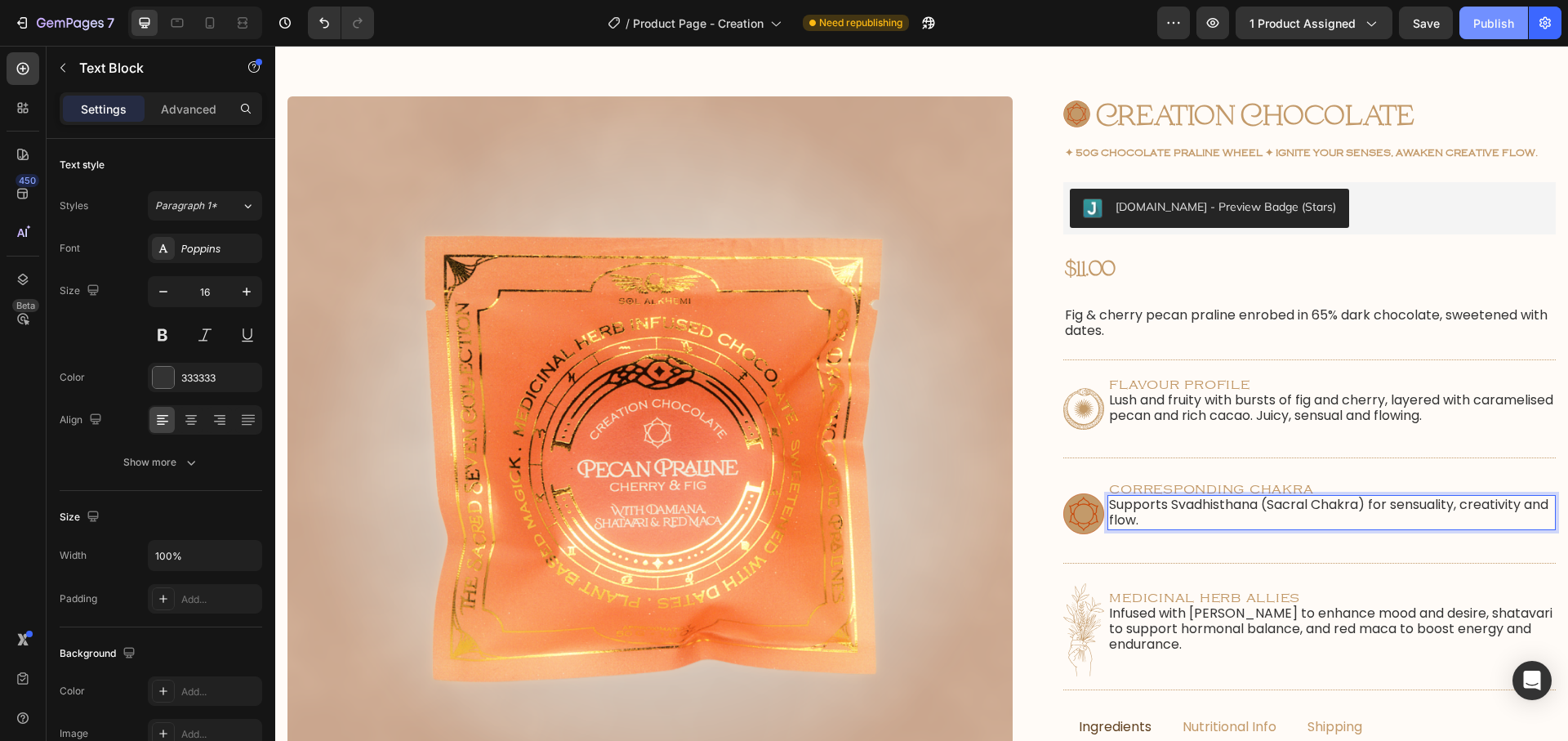
click at [1487, 28] on div "Publish" at bounding box center [1493, 23] width 40 height 17
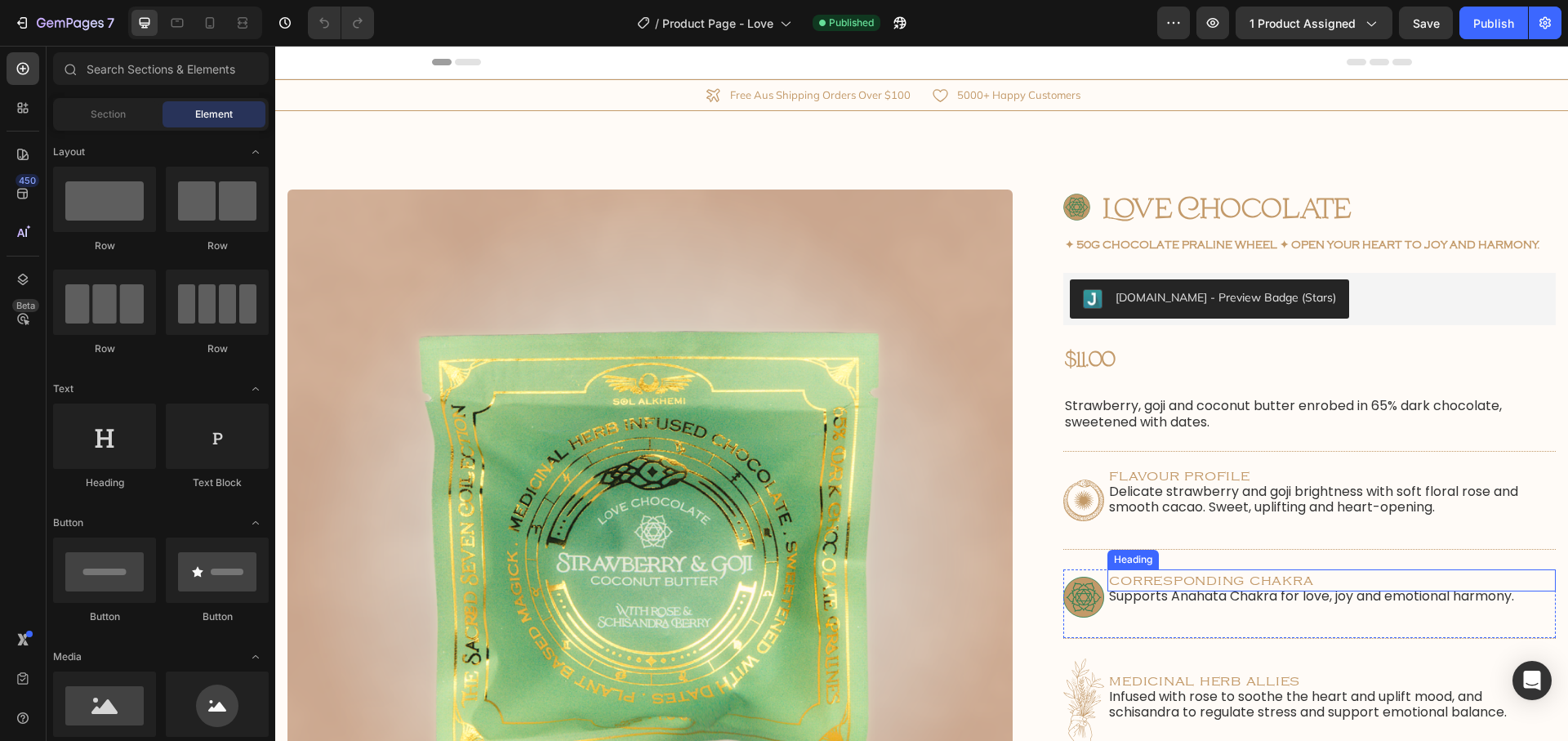
click at [1222, 587] on h2 "corresponding chakra" at bounding box center [1331, 581] width 448 height 22
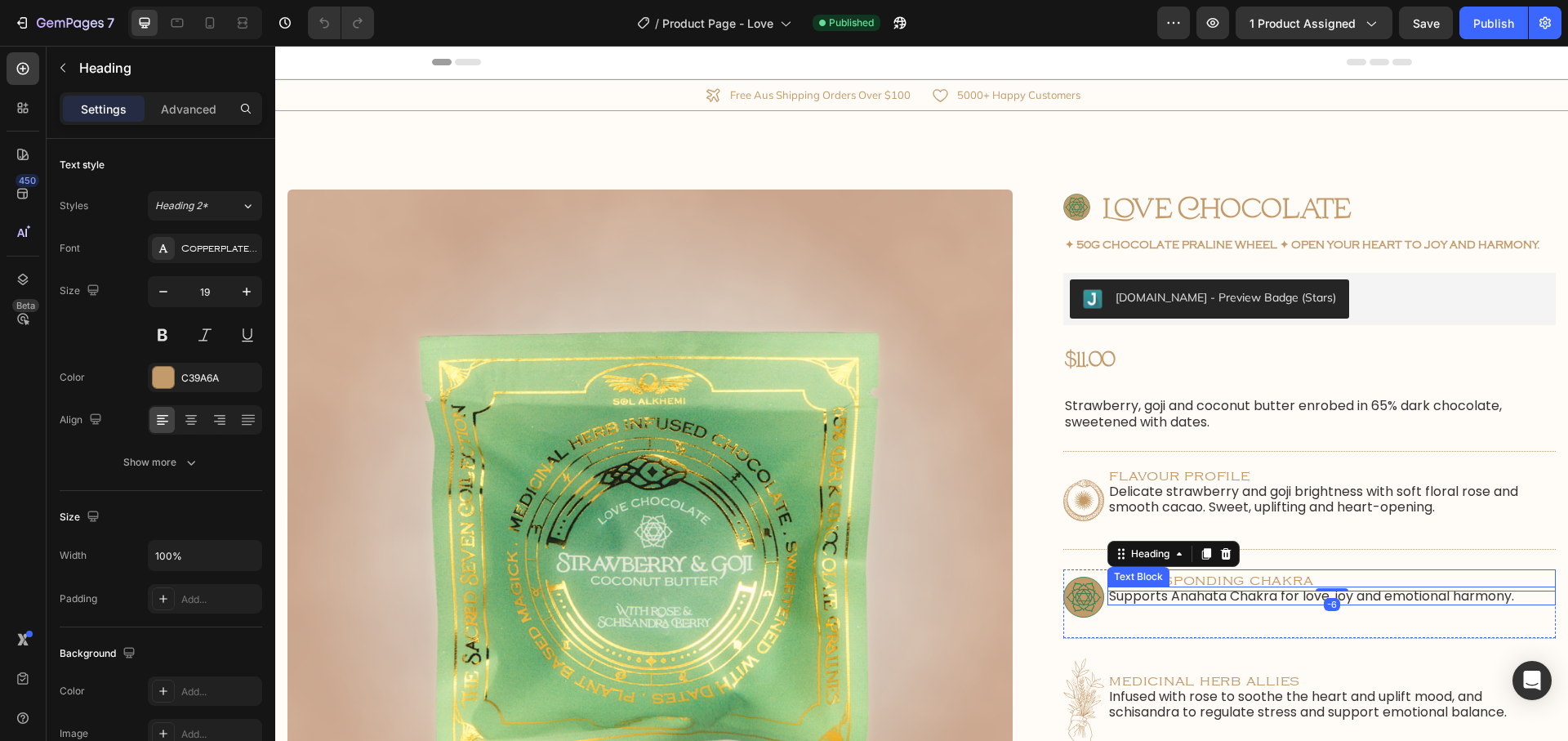
click at [1223, 601] on p "Supports Anahata Chakra for love, joy and emotional harmony." at bounding box center [1331, 595] width 445 height 16
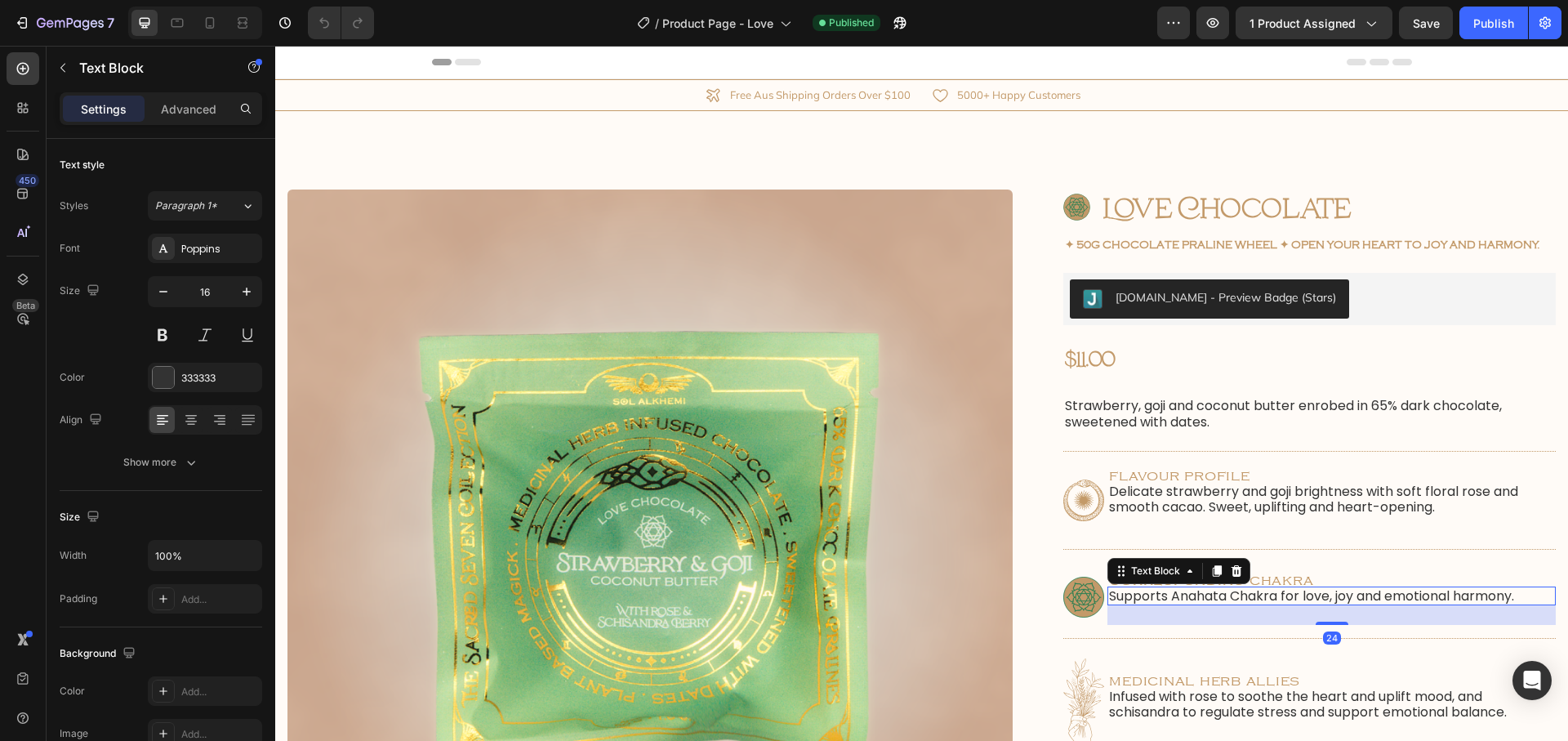
click at [1229, 598] on p "Supports Anahata Chakra for love, joy and emotional harmony." at bounding box center [1331, 595] width 445 height 16
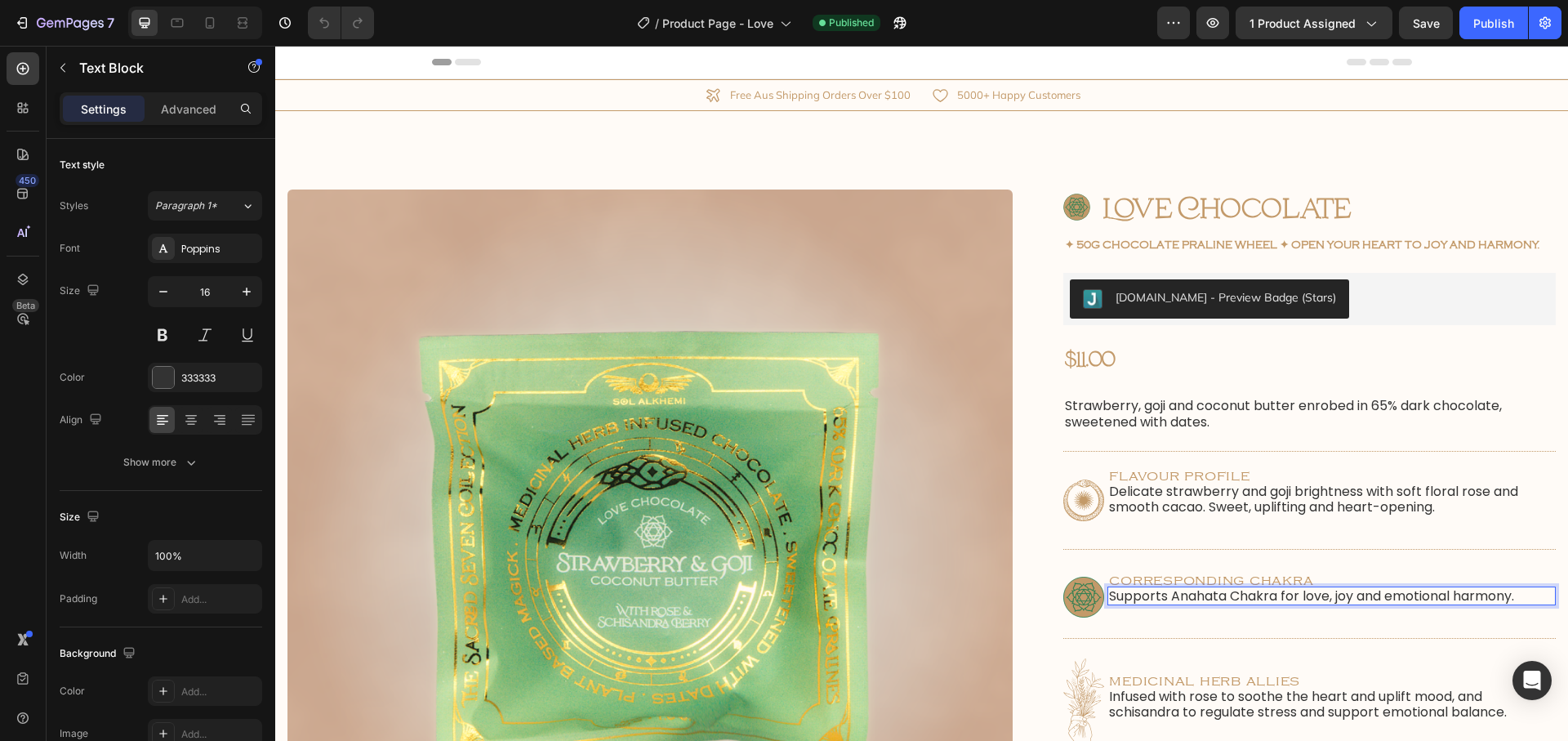
click at [1229, 598] on p "Supports Anahata Chakra for love, joy and emotional harmony." at bounding box center [1331, 595] width 445 height 16
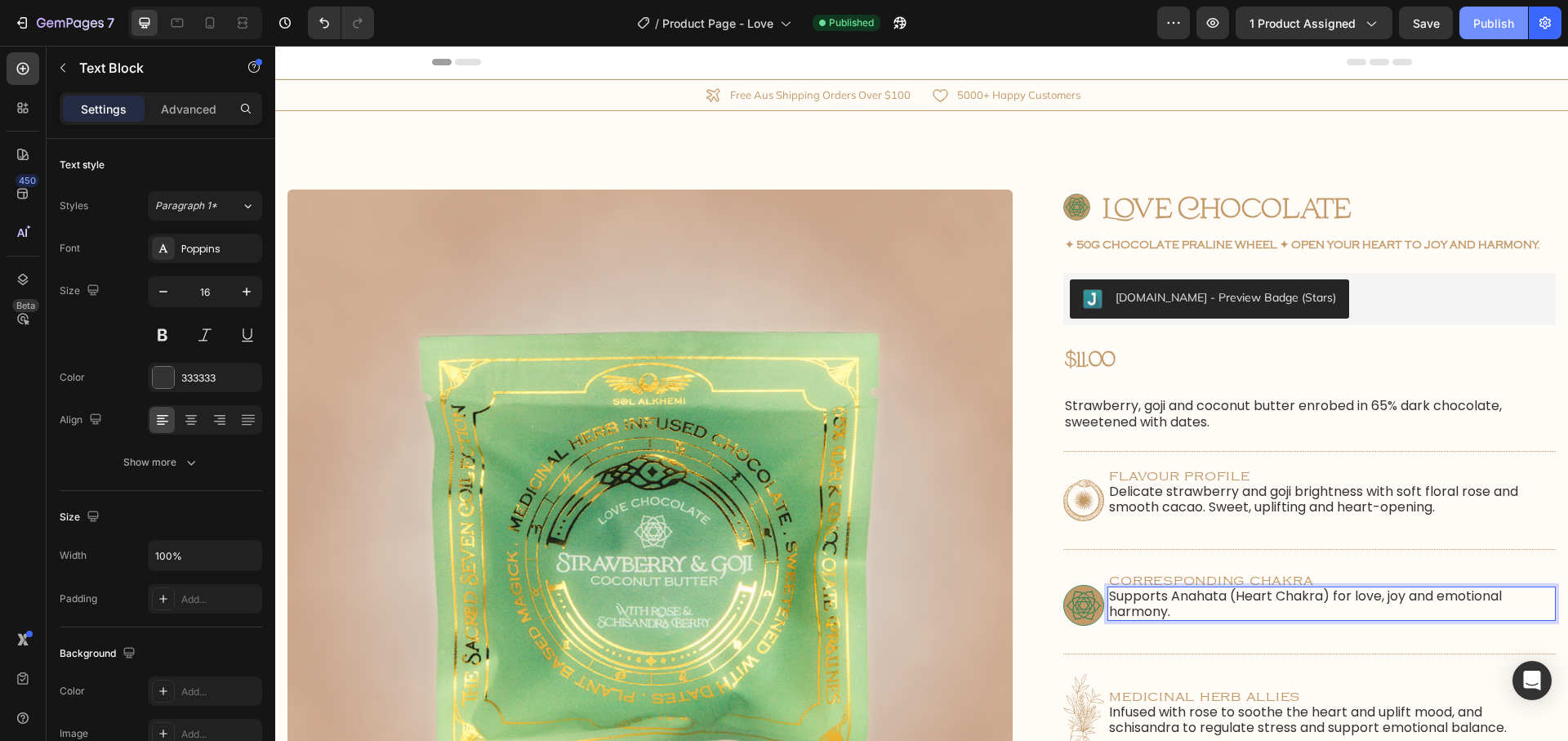
click at [1480, 27] on div "Publish" at bounding box center [1493, 23] width 40 height 17
